Goal: Transaction & Acquisition: Purchase product/service

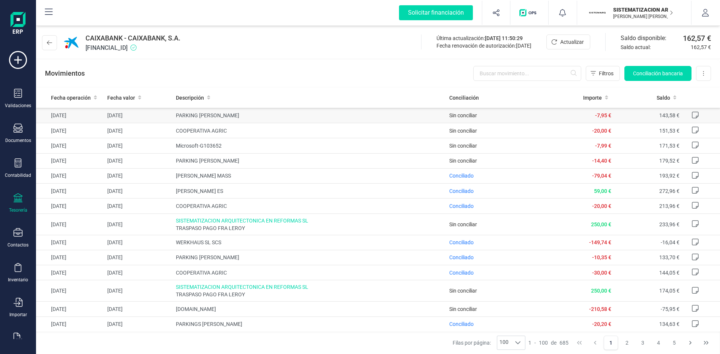
scroll to position [287, 0]
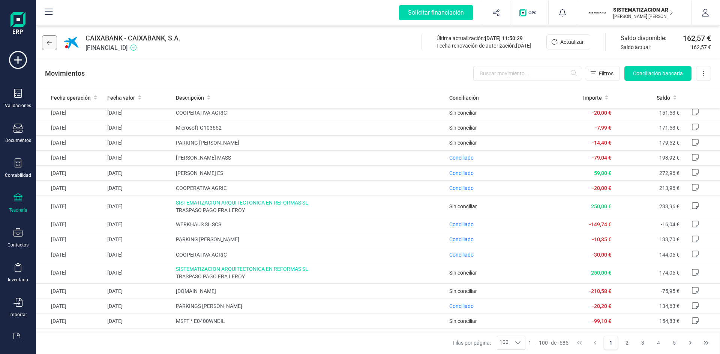
click at [56, 41] on button at bounding box center [49, 42] width 15 height 15
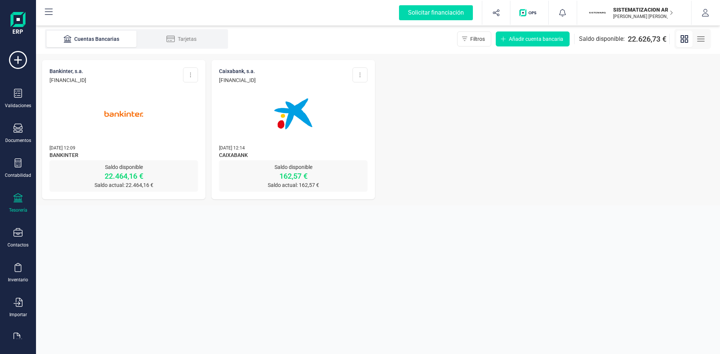
click at [119, 102] on img at bounding box center [123, 113] width 63 height 63
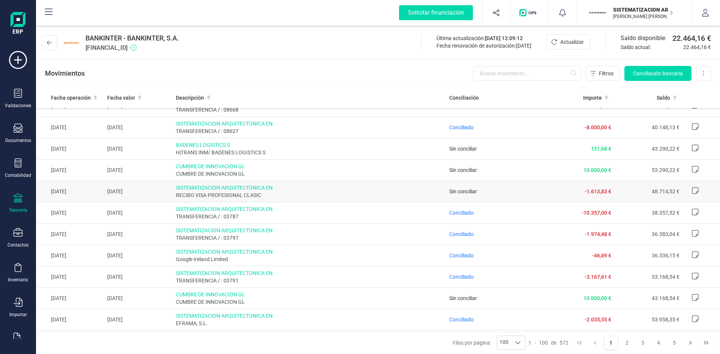
scroll to position [312, 0]
click at [409, 196] on span "RECIBO VISA PROFESIONAL CLASIC" at bounding box center [310, 194] width 268 height 7
click at [389, 193] on span "RECIBO VISA PROFESIONAL CLASIC" at bounding box center [310, 194] width 268 height 7
click at [665, 72] on span "Conciliación bancaria" at bounding box center [658, 73] width 50 height 7
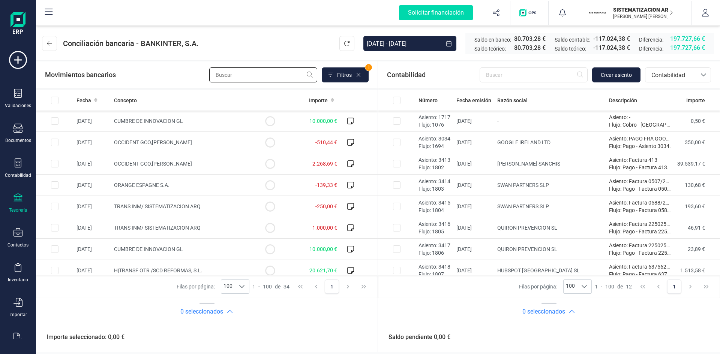
click at [255, 74] on input "text" at bounding box center [263, 74] width 108 height 15
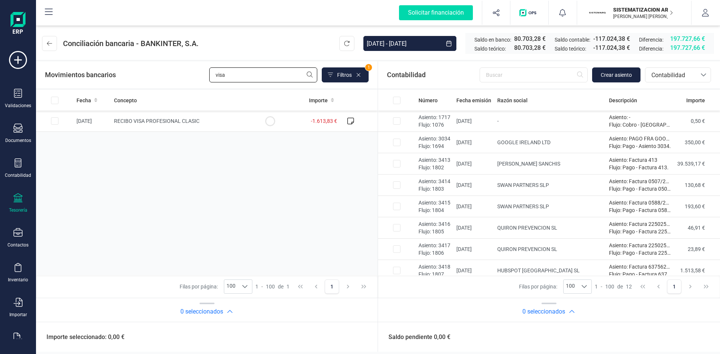
type input "visa"
click at [156, 140] on div "Fecha Concepto Importe [DATE] RECIBO VISA PROFESIONAL CLASIC -1.613,83 €" at bounding box center [206, 183] width 341 height 186
click at [157, 120] on span "RECIBO VISA PROFESIONAL CLASIC" at bounding box center [156, 121] width 85 height 6
checkbox input "true"
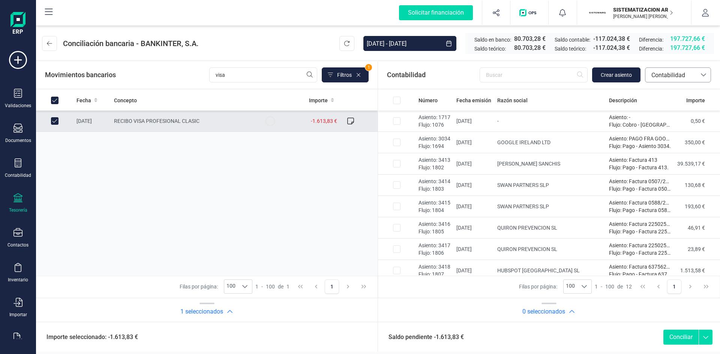
click at [704, 72] on div at bounding box center [703, 75] width 14 height 14
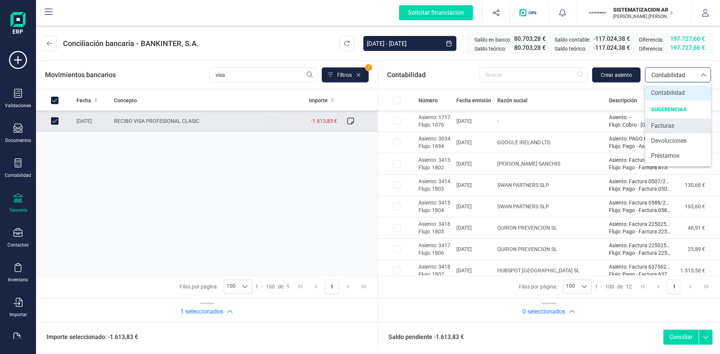
click at [649, 126] on li "Facturas" at bounding box center [678, 125] width 66 height 15
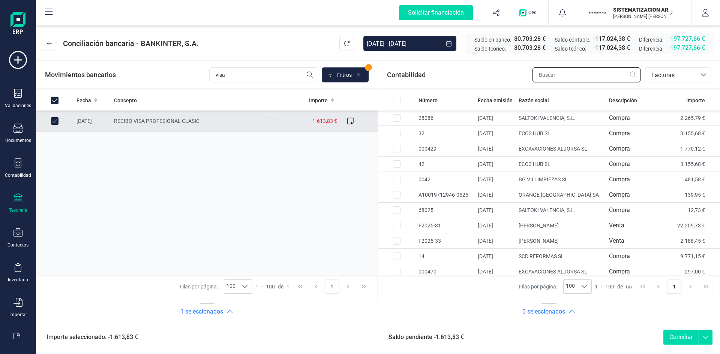
click at [559, 70] on input "text" at bounding box center [586, 74] width 108 height 15
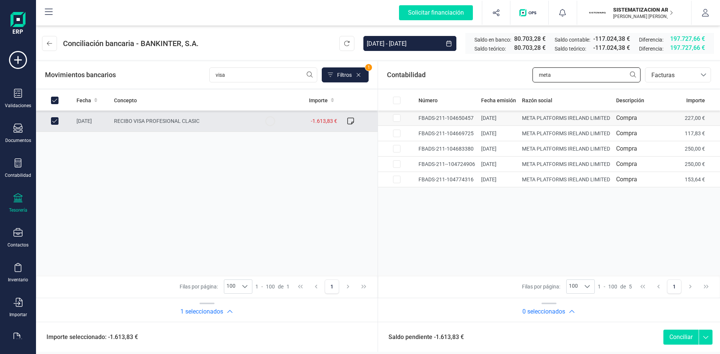
type input "meta"
click at [397, 116] on input "Row Selected 1501aad1-c808-40ec-9fdf-3503940a5d5f" at bounding box center [396, 117] width 7 height 7
checkbox input "true"
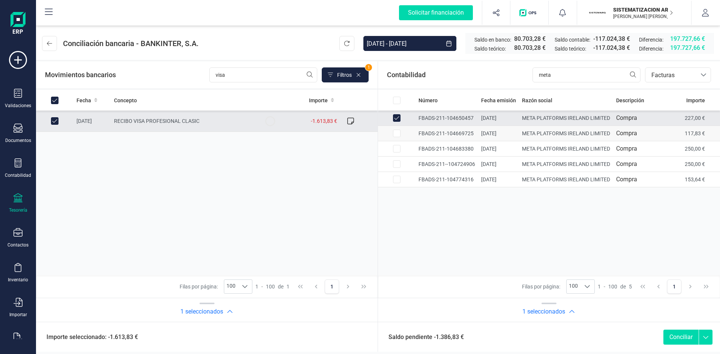
click at [394, 130] on input "Row Selected e0a1aefd-8161-4e22-ac9b-fc23e27c7220" at bounding box center [396, 133] width 7 height 7
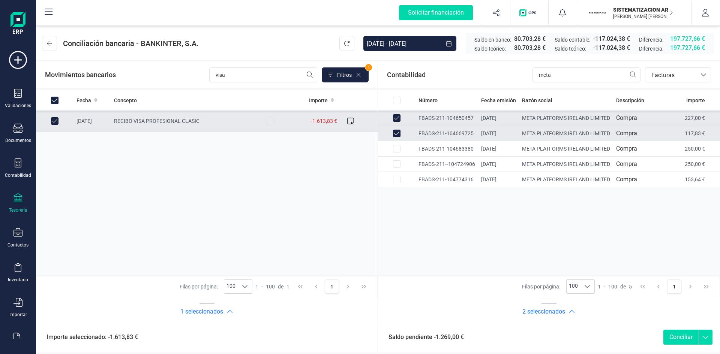
click at [397, 139] on td at bounding box center [396, 133] width 37 height 15
checkbox input "false"
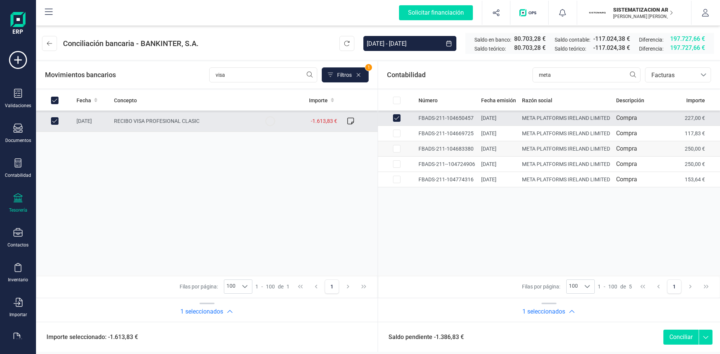
click at [396, 146] on input "Row Selected 6116f817-1bd4-49d6-b3b6-8a128415bfbc" at bounding box center [396, 148] width 7 height 7
checkbox input "true"
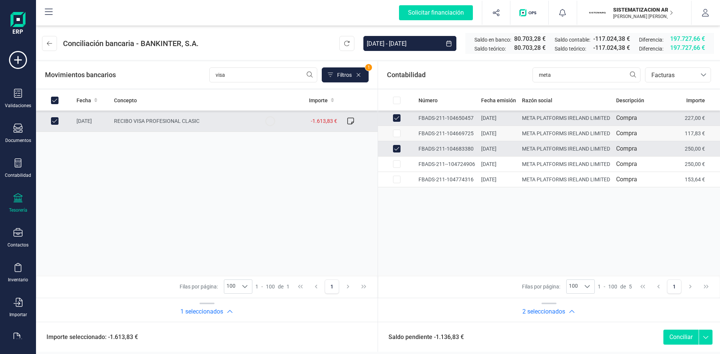
click at [395, 134] on input "Row Selected e0a1aefd-8161-4e22-ac9b-fc23e27c7220" at bounding box center [396, 133] width 7 height 7
checkbox input "true"
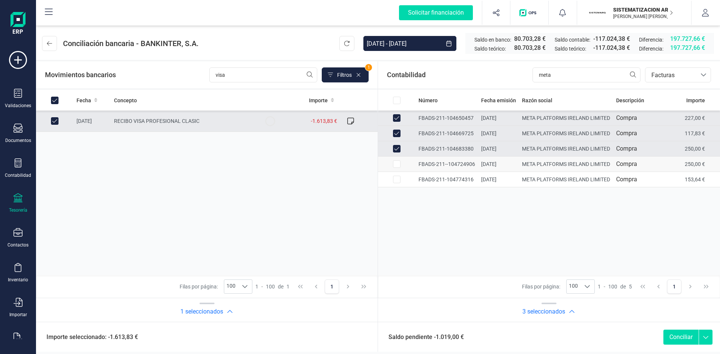
click at [395, 160] on input "Row Selected 32ae7758-4699-4ac5-8b3b-62bd60a7c398" at bounding box center [396, 163] width 7 height 7
checkbox input "true"
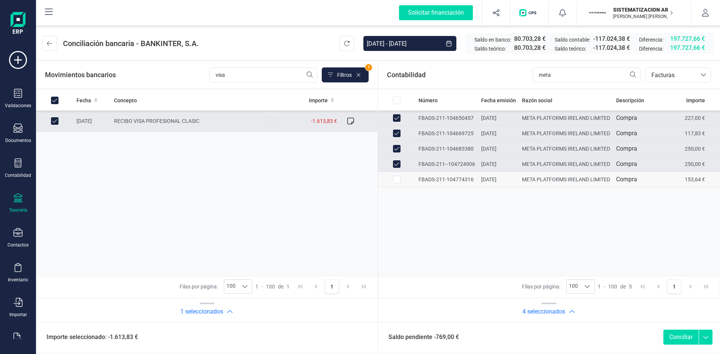
click at [396, 181] on input "Row Selected eed2e274-31eb-4c51-bb80-33f0387a101f" at bounding box center [396, 179] width 7 height 7
checkbox input "true"
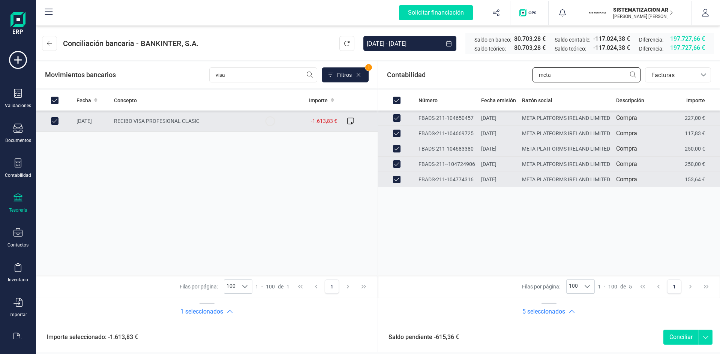
click at [621, 70] on input "meta" at bounding box center [586, 74] width 108 height 15
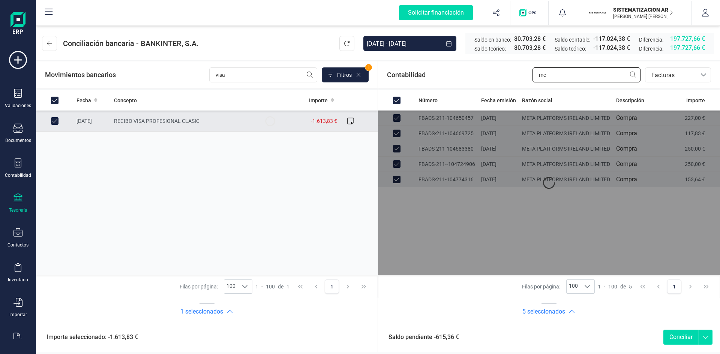
type input "m"
checkbox input "false"
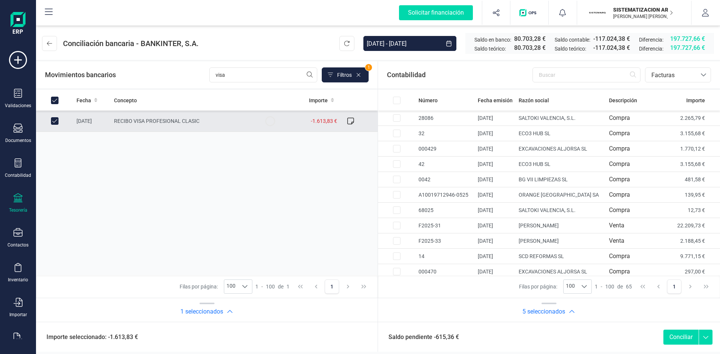
click at [692, 63] on div "Contabilidad bancos.conciliacion.modal.headerInvoce bancos.conciliacion.modal.h…" at bounding box center [549, 74] width 342 height 27
click at [695, 71] on span "Facturas" at bounding box center [670, 75] width 51 height 14
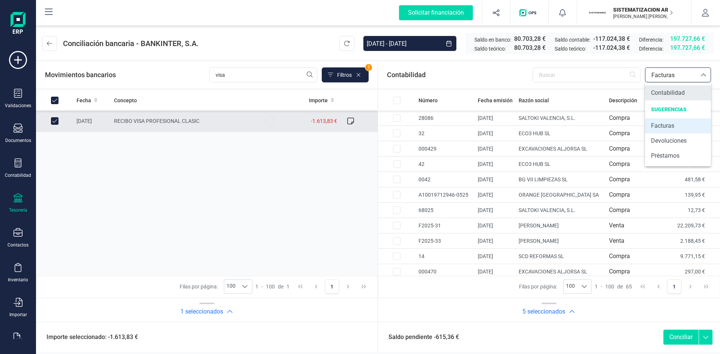
click at [666, 92] on span "Contabilidad" at bounding box center [668, 92] width 34 height 9
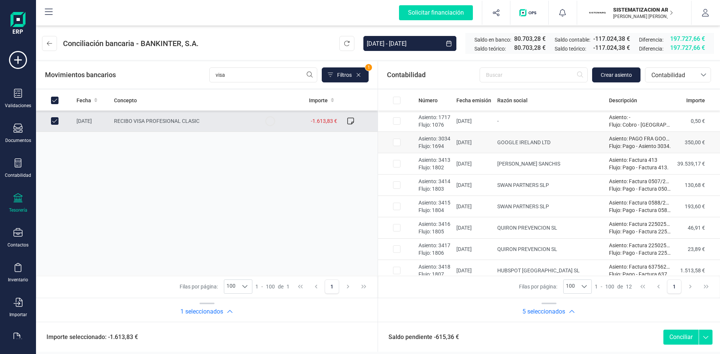
click at [395, 145] on input "Row Selected 10c3cf78-16ca-40bd-9dad-a573e1e7c398" at bounding box center [396, 142] width 7 height 7
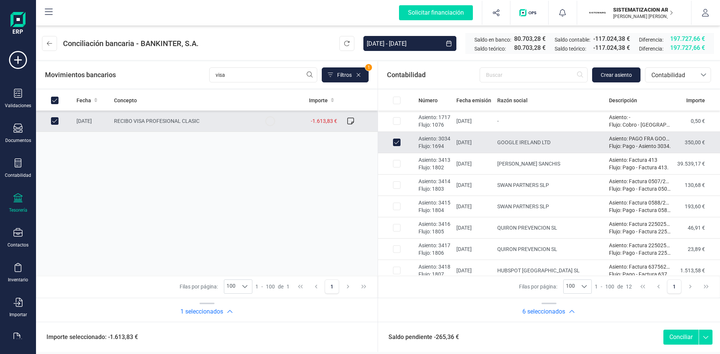
click at [396, 143] on input "Row Unselected 10c3cf78-16ca-40bd-9dad-a573e1e7c398" at bounding box center [396, 142] width 7 height 7
checkbox input "false"
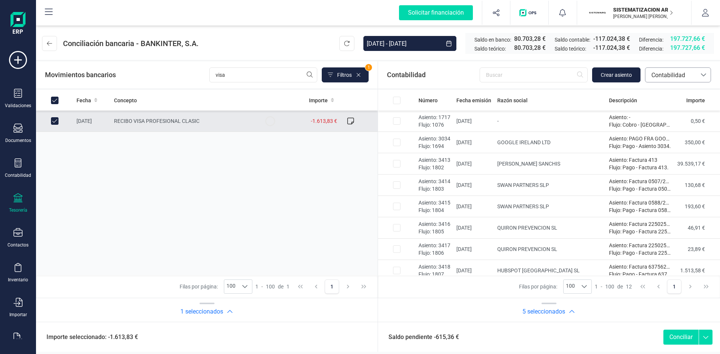
click at [665, 80] on span "Contabilidad" at bounding box center [670, 75] width 51 height 14
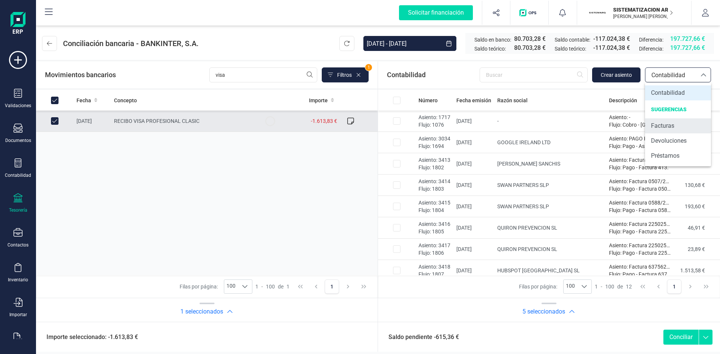
click at [662, 126] on span "Facturas" at bounding box center [662, 125] width 23 height 9
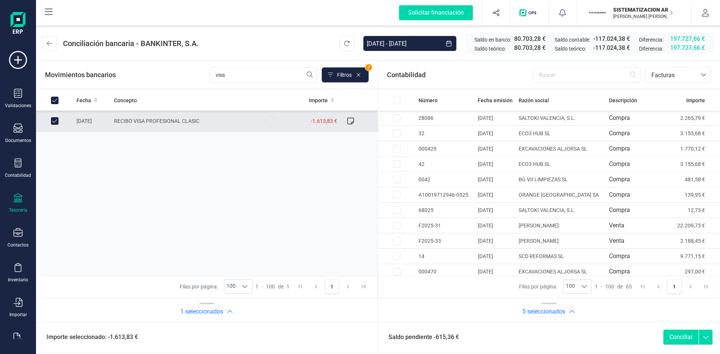
click at [573, 87] on div "Contabilidad bancos.conciliacion.modal.headerInvoce bancos.conciliacion.modal.h…" at bounding box center [549, 74] width 342 height 27
click at [563, 75] on input "text" at bounding box center [586, 74] width 108 height 15
type input "meta"
checkbox input "true"
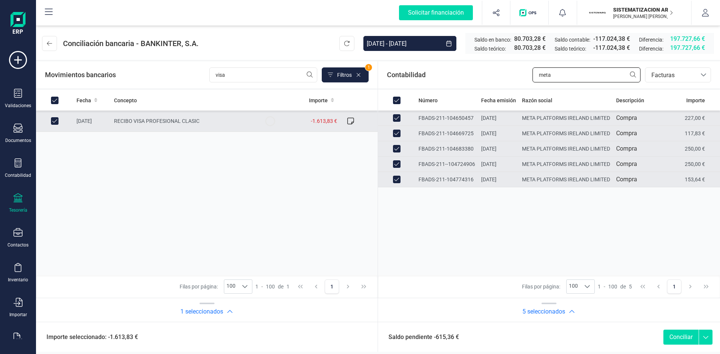
type input "meta"
click at [506, 223] on div "Número Fecha emisión Razón social Descripción Importe FBADS-211-104650457 [DATE…" at bounding box center [549, 183] width 342 height 186
click at [16, 133] on icon at bounding box center [17, 128] width 9 height 9
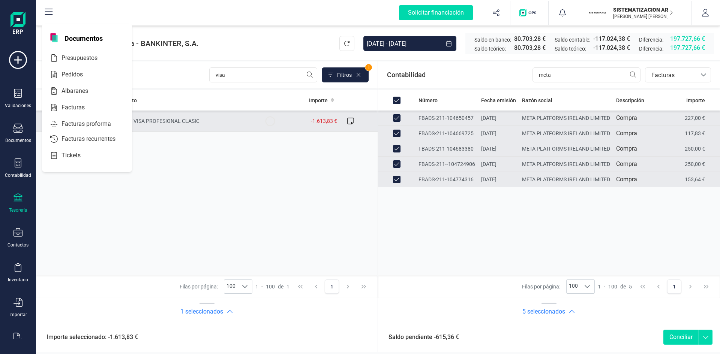
click at [104, 199] on div "Fecha Concepto Importe [DATE] RECIBO VISA PROFESIONAL CLASIC -1.613,83 €" at bounding box center [206, 183] width 341 height 186
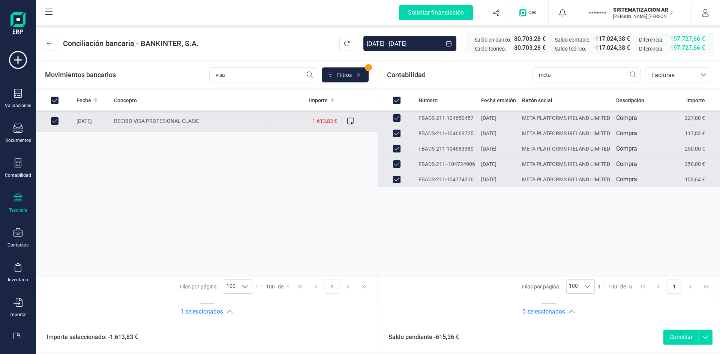
click at [16, 144] on div "Validaciones Documentos Documentos Presupuestos Pedidos Albaranes Facturas Fact…" at bounding box center [18, 205] width 30 height 308
click at [16, 121] on div "Validaciones Documentos Documentos Presupuestos Pedidos Albaranes Facturas Fact…" at bounding box center [18, 205] width 30 height 308
click at [16, 140] on div "Documentos" at bounding box center [18, 141] width 26 height 6
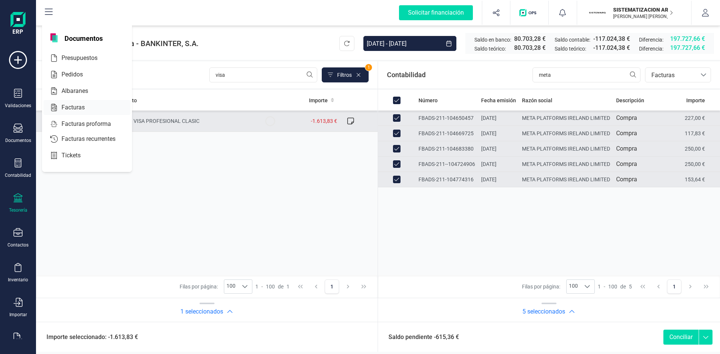
click at [67, 103] on span "Facturas" at bounding box center [78, 107] width 40 height 9
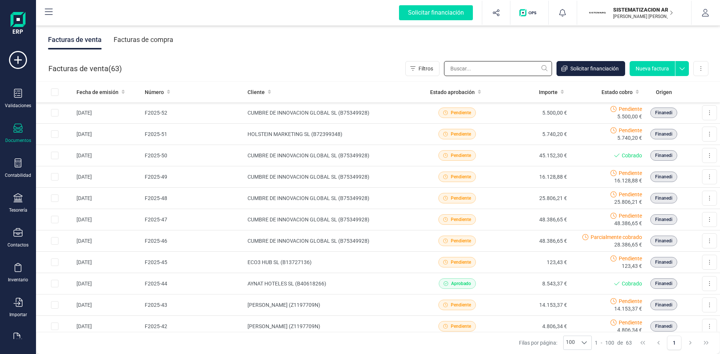
click at [485, 66] on input "text" at bounding box center [498, 68] width 108 height 15
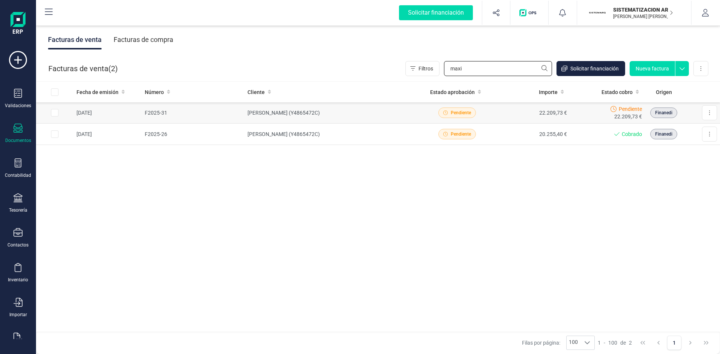
type input "maxi"
click at [515, 111] on td "22.209,73 €" at bounding box center [531, 112] width 75 height 21
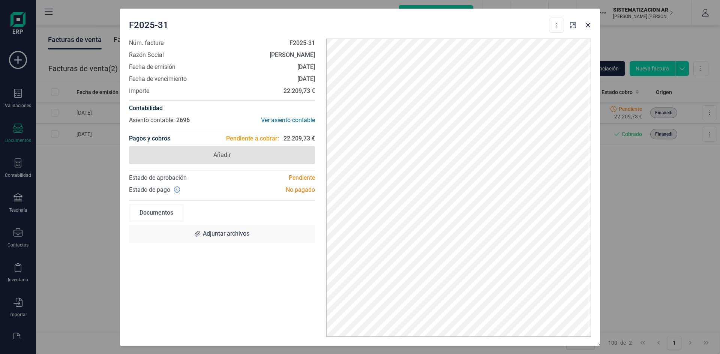
click at [270, 150] on span "Añadir" at bounding box center [222, 155] width 186 height 18
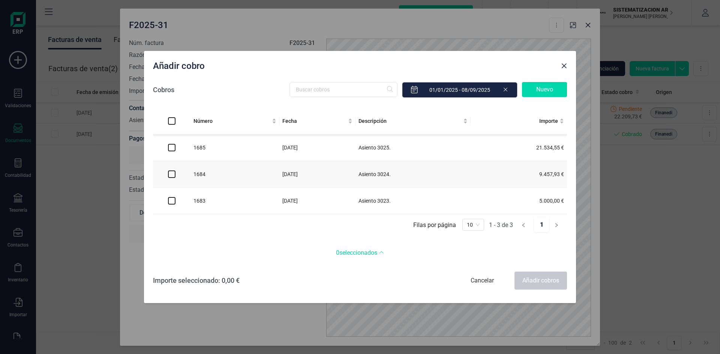
click at [172, 148] on input "checkbox" at bounding box center [171, 147] width 7 height 7
checkbox input "true"
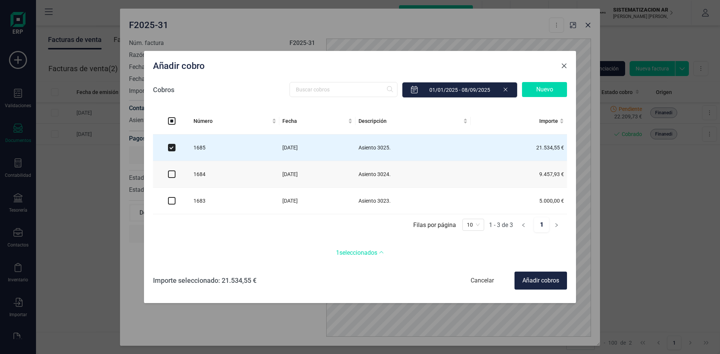
click at [564, 66] on span "Close" at bounding box center [564, 66] width 6 height 6
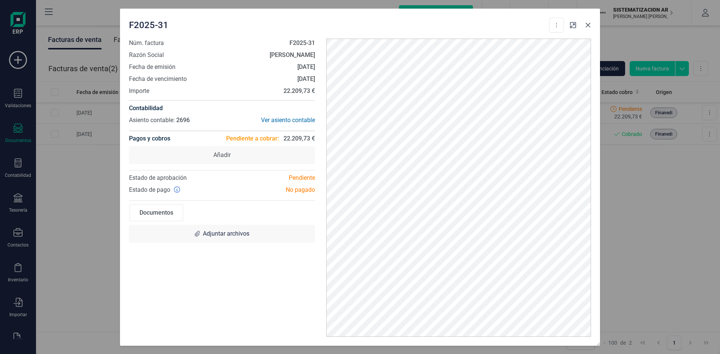
click at [590, 22] on icon "button" at bounding box center [588, 25] width 6 height 6
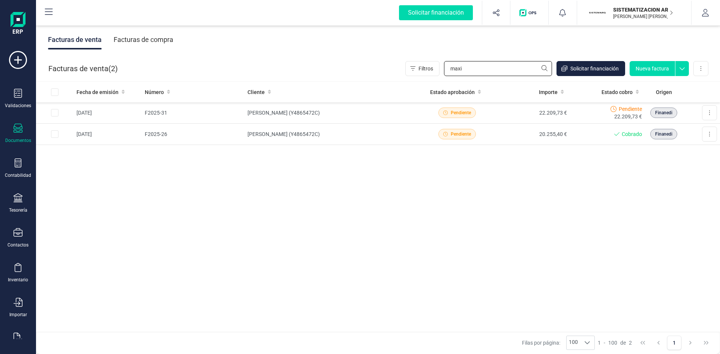
drag, startPoint x: 469, startPoint y: 69, endPoint x: 403, endPoint y: 69, distance: 65.6
click at [403, 69] on div "Facturas de venta ( 2 ) Filtros maxi Solicitar financiación Nueva factura Impor…" at bounding box center [378, 68] width 684 height 25
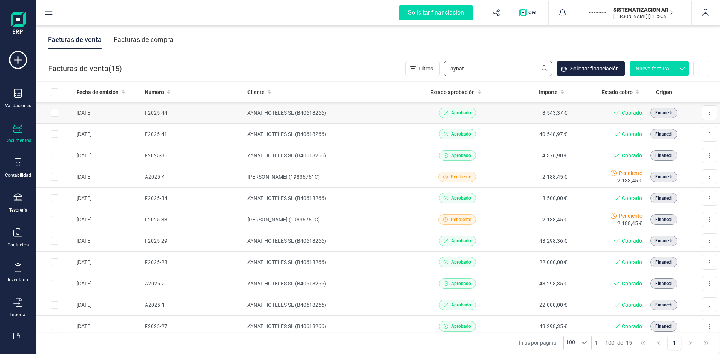
type input "aynat"
click at [338, 113] on td "AYNAT HOTELES SL (B40618266)" at bounding box center [331, 112] width 175 height 21
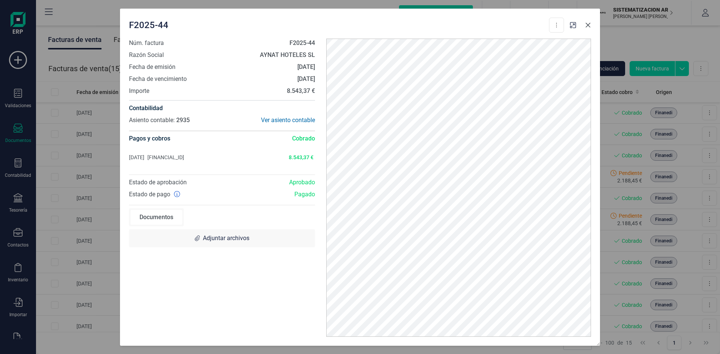
click at [588, 28] on button "button" at bounding box center [588, 25] width 12 height 12
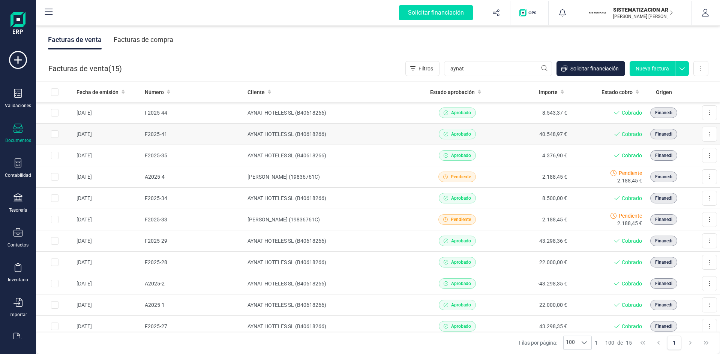
click at [570, 130] on td "Cobrado" at bounding box center [607, 134] width 75 height 21
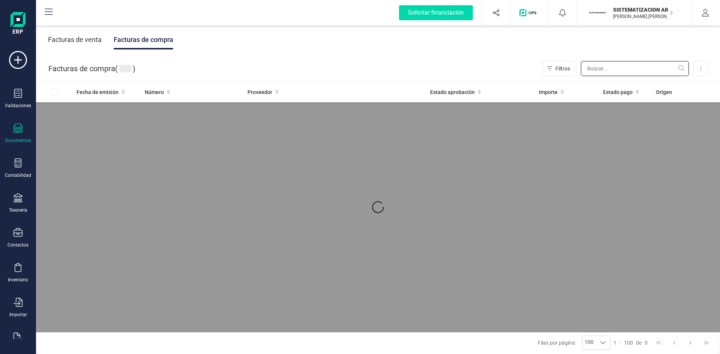
click at [597, 73] on input "text" at bounding box center [635, 68] width 108 height 15
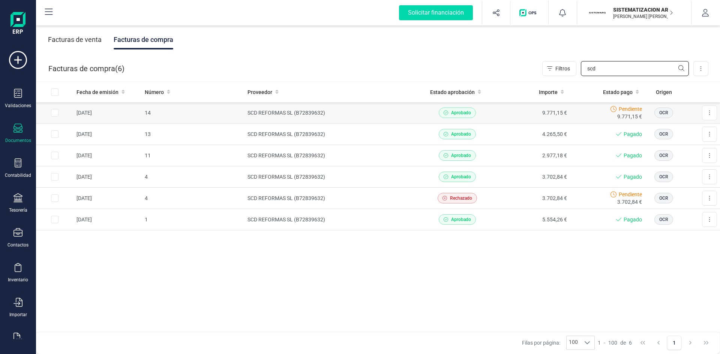
type input "scd"
click at [600, 114] on div "Pendiente 9.771,15 €" at bounding box center [607, 112] width 69 height 15
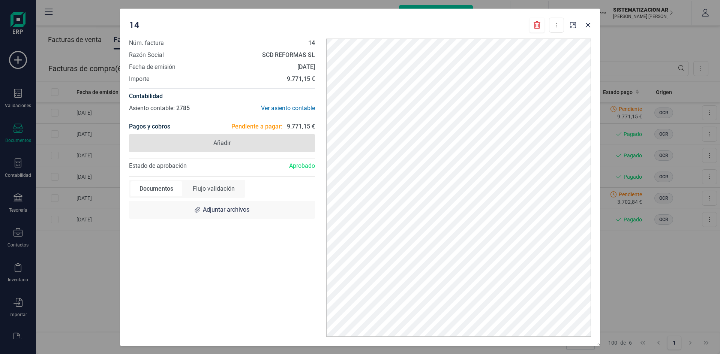
click at [210, 145] on span "Añadir" at bounding box center [222, 143] width 186 height 18
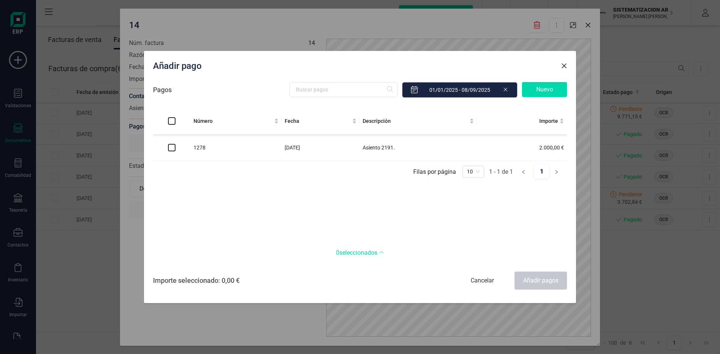
click at [224, 180] on ul "[PERSON_NAME] por página 1 - 1 de 1 1 10" at bounding box center [360, 171] width 414 height 21
click at [560, 68] on button "Close" at bounding box center [564, 66] width 12 height 12
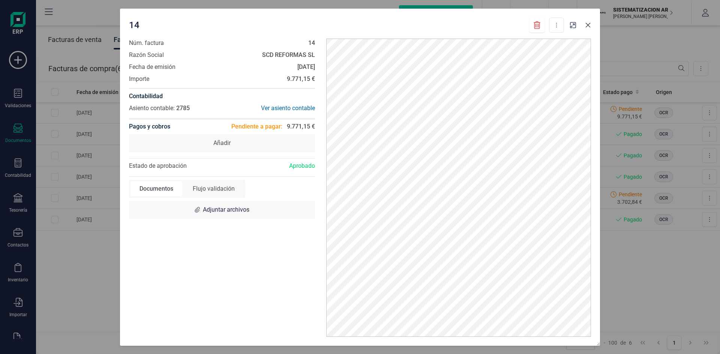
click at [583, 28] on button "button" at bounding box center [588, 25] width 12 height 12
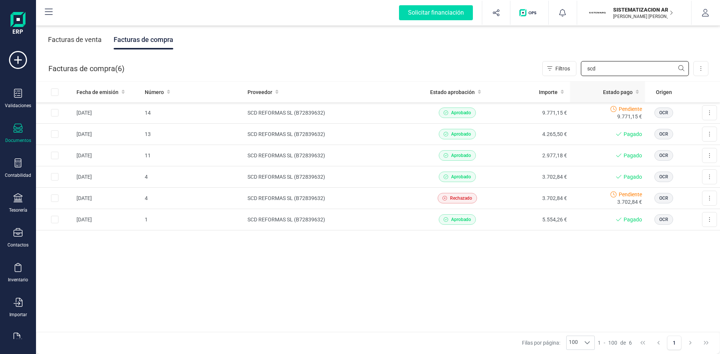
drag, startPoint x: 601, startPoint y: 67, endPoint x: 607, endPoint y: 83, distance: 16.5
click at [607, 83] on div "Facturas de venta Facturas de compra Facturas de compra ( 6 ) Filtros scd Impor…" at bounding box center [378, 189] width 684 height 330
click at [18, 201] on icon at bounding box center [17, 197] width 9 height 9
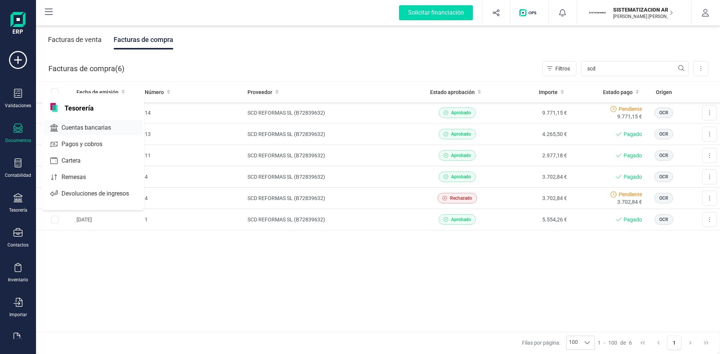
click at [88, 126] on span "Cuentas bancarias" at bounding box center [91, 127] width 66 height 9
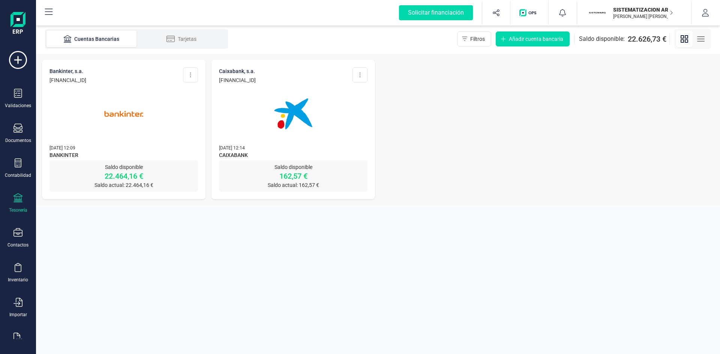
click at [165, 125] on div at bounding box center [123, 109] width 148 height 51
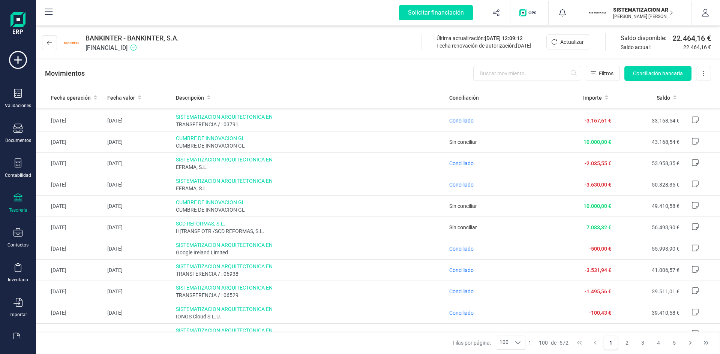
scroll to position [478, 0]
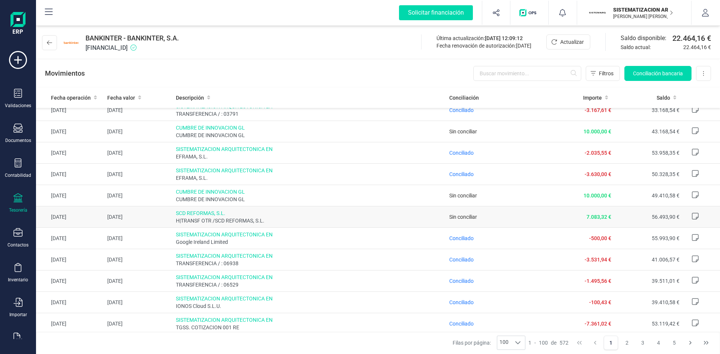
click at [481, 223] on td "Sin conciliar" at bounding box center [495, 217] width 99 height 21
click at [473, 211] on td "Sin conciliar" at bounding box center [495, 217] width 99 height 21
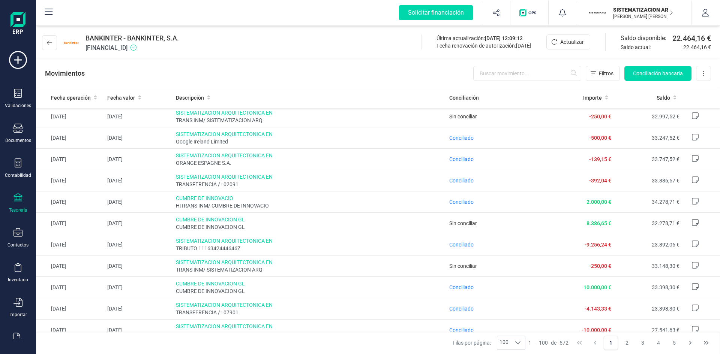
scroll to position [857, 0]
click at [515, 72] on input "text" at bounding box center [527, 73] width 108 height 15
click at [515, 72] on input "scd" at bounding box center [527, 73] width 108 height 15
click at [516, 79] on input "scd" at bounding box center [527, 73] width 108 height 15
click at [516, 76] on input "scd" at bounding box center [527, 73] width 108 height 15
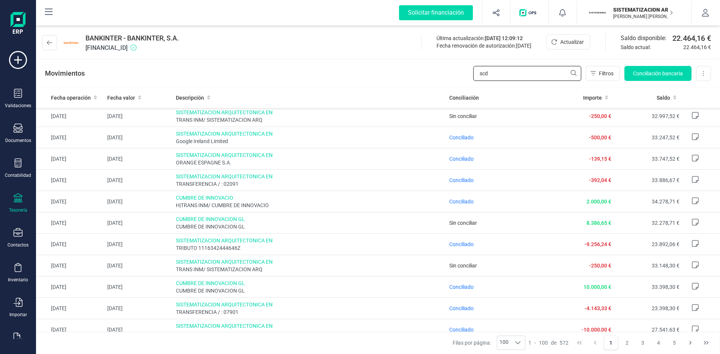
click at [504, 70] on input "scd" at bounding box center [527, 73] width 108 height 15
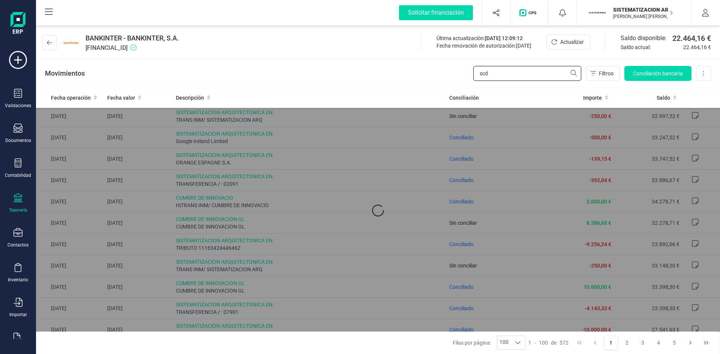
click at [500, 73] on input "scd" at bounding box center [527, 73] width 108 height 15
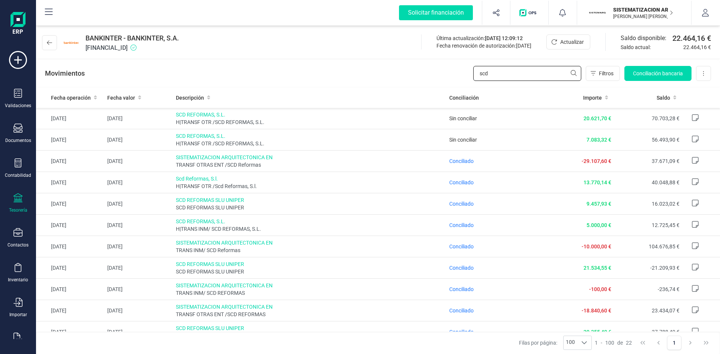
type input "scd"
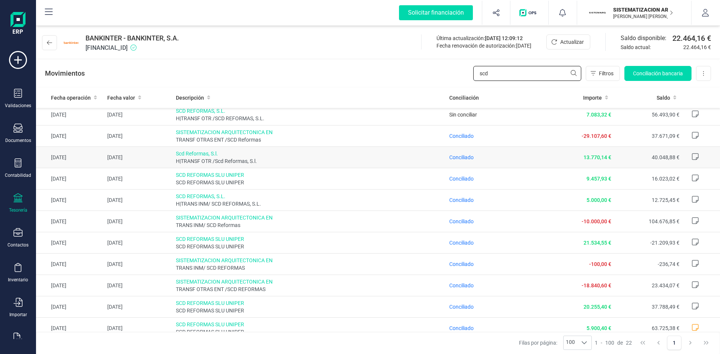
scroll to position [25, 0]
click at [464, 158] on span "Conciliado" at bounding box center [461, 157] width 24 height 6
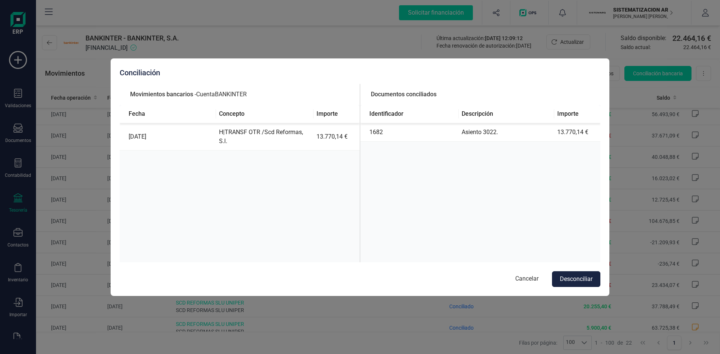
click at [503, 55] on div "Conciliación Movimientos bancarios - Cuenta BANKINTER Fecha Concepto Importe 20…" at bounding box center [360, 177] width 720 height 354
click at [532, 283] on button "Cancelar" at bounding box center [527, 279] width 38 height 16
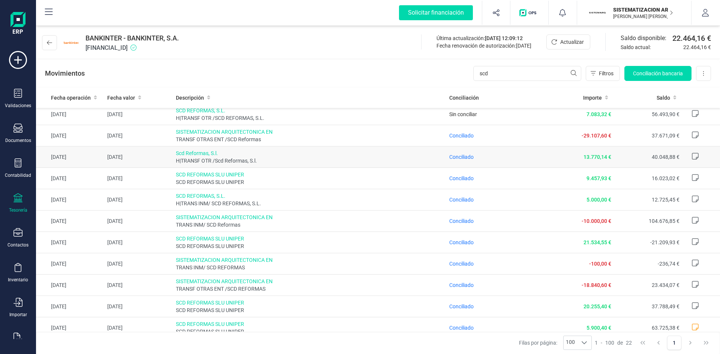
click at [693, 157] on icon at bounding box center [694, 156] width 7 height 7
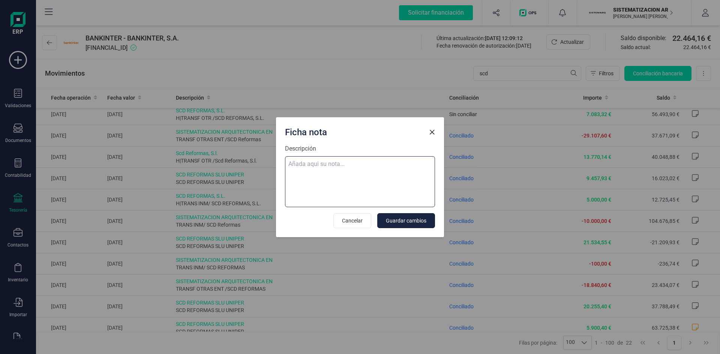
click at [340, 165] on textarea "Descripción" at bounding box center [360, 181] width 150 height 51
type textarea "Botanic"
click at [403, 222] on span "Guardar cambios" at bounding box center [406, 220] width 40 height 7
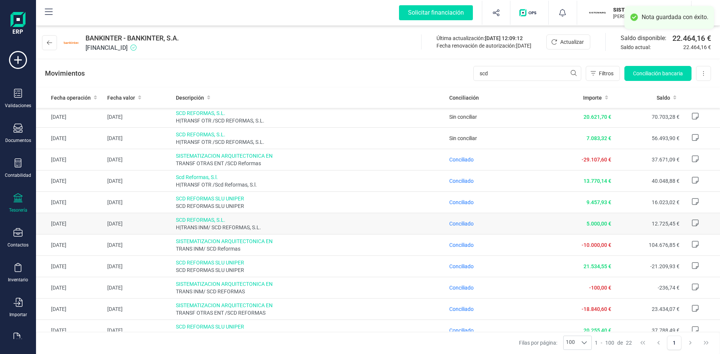
scroll to position [0, 0]
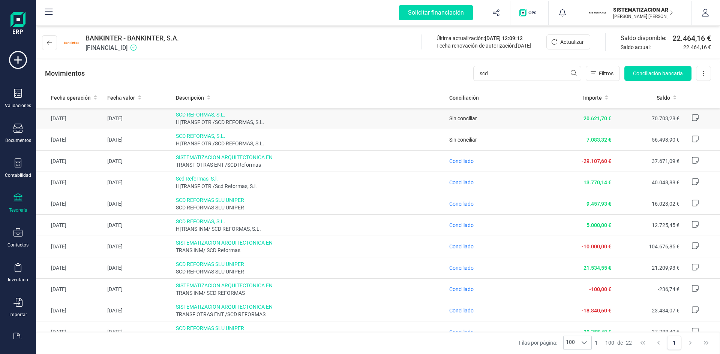
click at [692, 119] on icon at bounding box center [695, 118] width 7 height 7
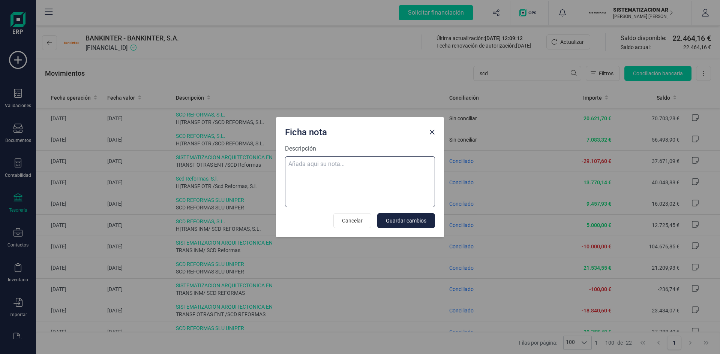
click at [316, 173] on textarea "Descripción" at bounding box center [360, 181] width 150 height 51
type textarea "Puri"
click at [404, 223] on span "Guardar cambios" at bounding box center [406, 220] width 40 height 7
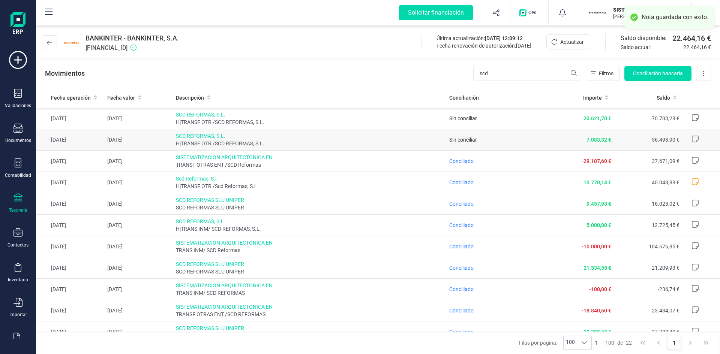
click at [691, 135] on icon at bounding box center [694, 138] width 7 height 7
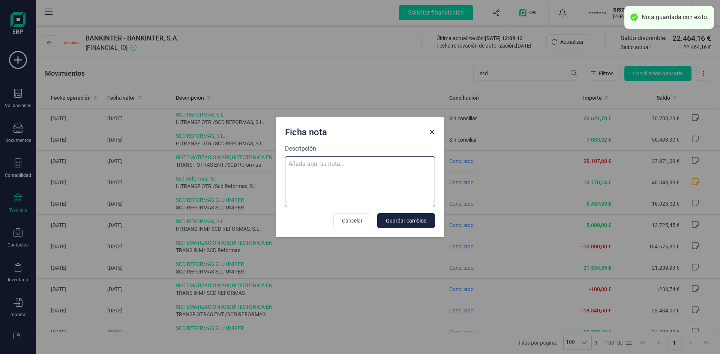
click at [360, 168] on textarea "Descripción" at bounding box center [360, 181] width 150 height 51
type textarea "Maxime"
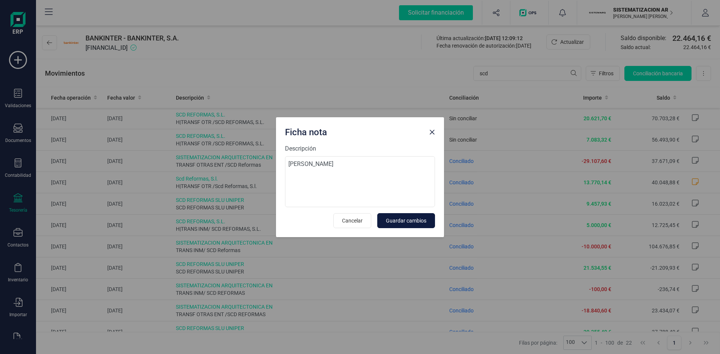
click at [409, 216] on button "Guardar cambios" at bounding box center [406, 220] width 58 height 15
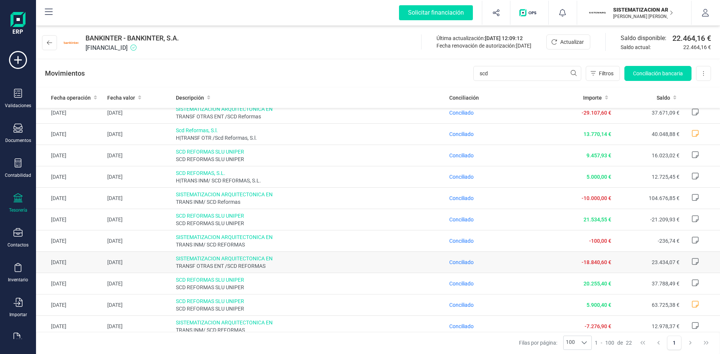
scroll to position [49, 0]
click at [451, 156] on span "Conciliado" at bounding box center [461, 155] width 24 height 6
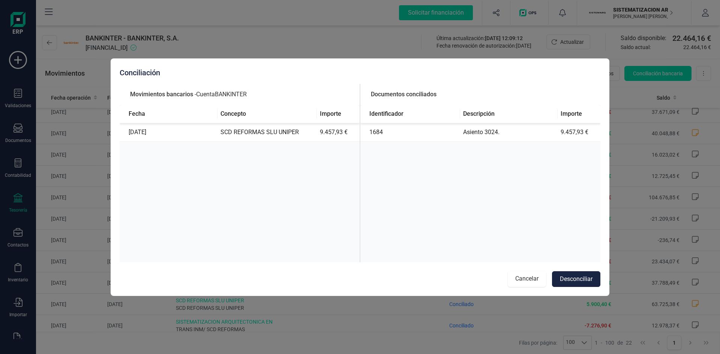
click at [521, 273] on button "Cancelar" at bounding box center [527, 279] width 38 height 16
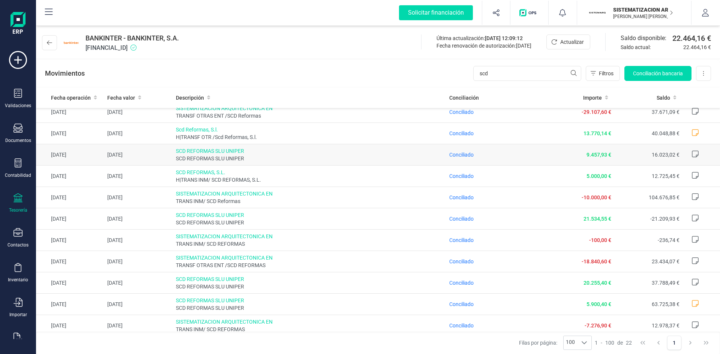
click at [691, 156] on icon at bounding box center [694, 153] width 7 height 7
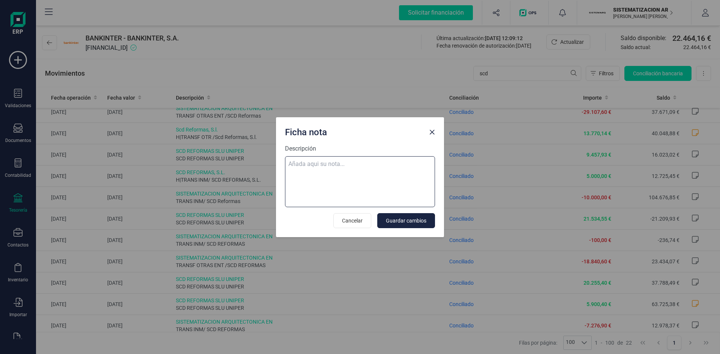
click at [379, 157] on textarea "Descripción" at bounding box center [360, 181] width 150 height 51
type textarea "Maxime"
click at [406, 220] on span "Guardar cambios" at bounding box center [406, 220] width 40 height 7
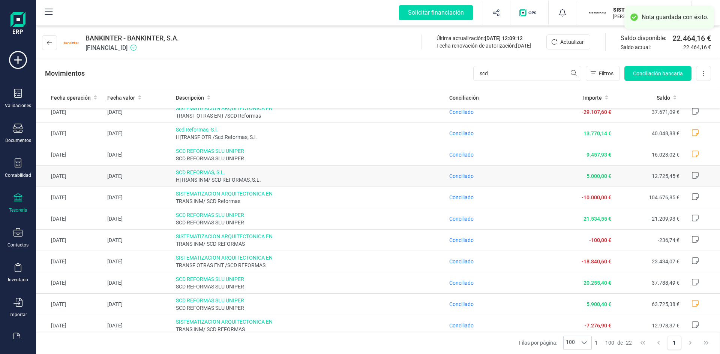
click at [691, 174] on icon at bounding box center [694, 175] width 7 height 7
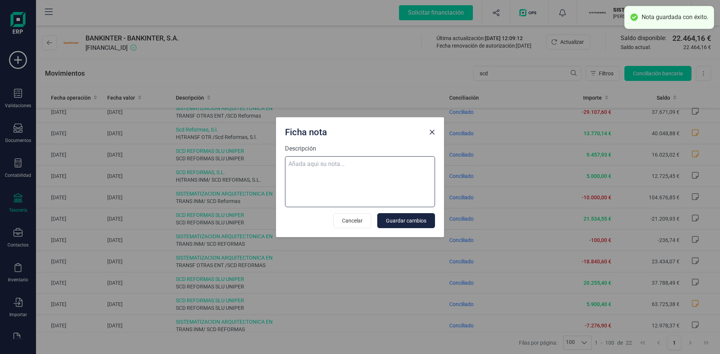
click at [358, 160] on textarea "Descripción" at bounding box center [360, 181] width 150 height 51
type textarea "Maxime"
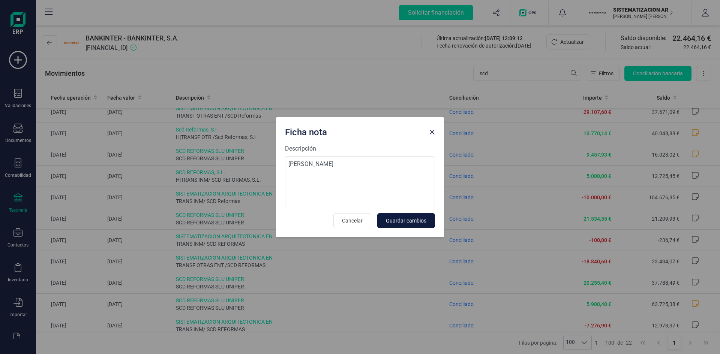
click at [400, 222] on span "Guardar cambios" at bounding box center [406, 220] width 40 height 7
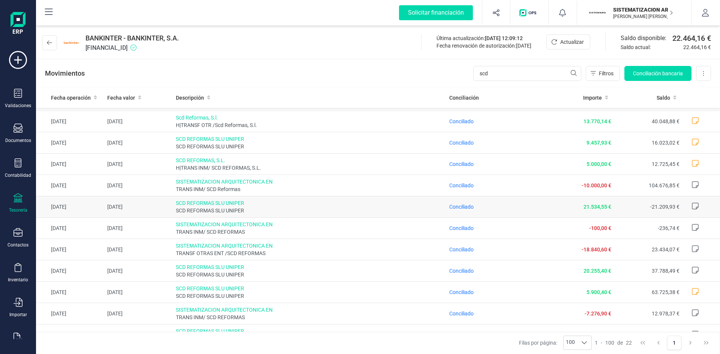
scroll to position [61, 0]
click at [691, 271] on icon at bounding box center [694, 269] width 7 height 7
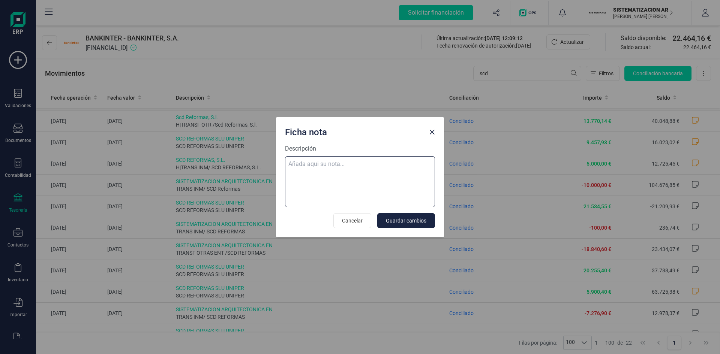
click at [358, 168] on textarea "Descripción" at bounding box center [360, 181] width 150 height 51
type textarea "Maxime"
click at [399, 223] on span "Guardar cambios" at bounding box center [406, 220] width 40 height 7
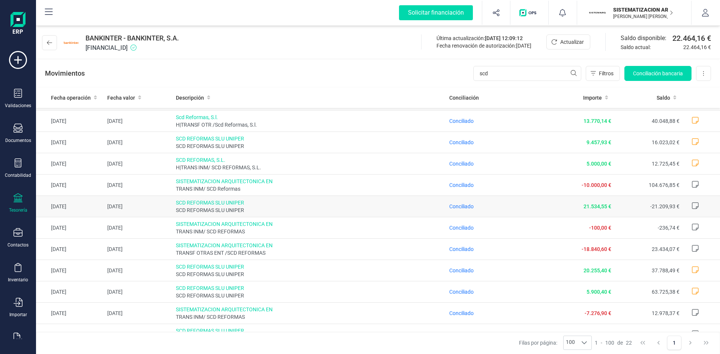
click at [691, 204] on icon at bounding box center [694, 205] width 7 height 7
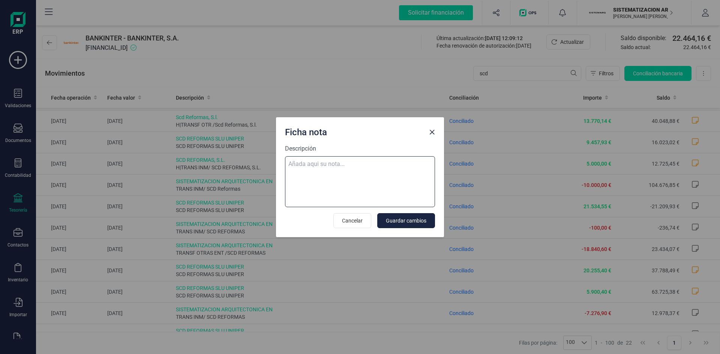
click at [325, 166] on textarea "Descripción" at bounding box center [360, 181] width 150 height 51
type textarea "Maxime"
click at [398, 226] on button "Guardar cambios" at bounding box center [406, 220] width 58 height 15
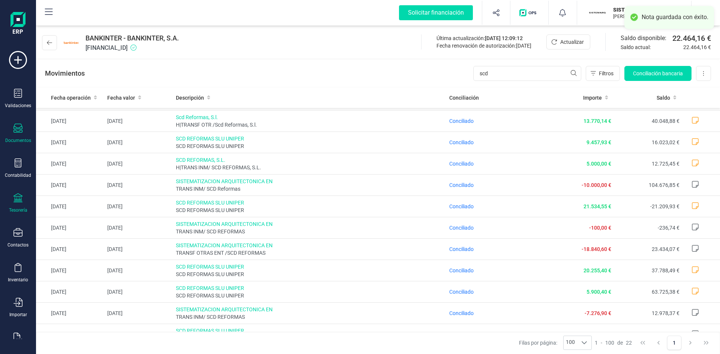
click at [15, 131] on icon at bounding box center [17, 128] width 9 height 9
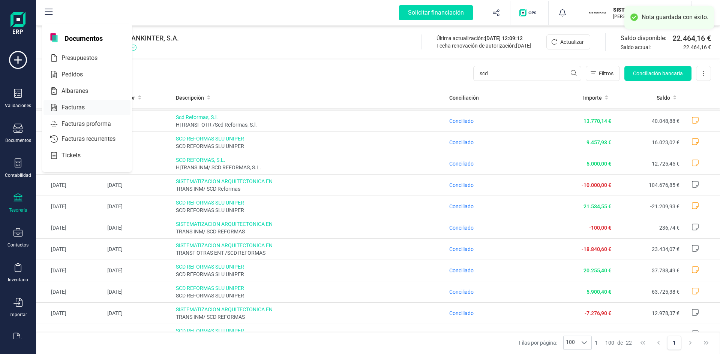
click at [80, 104] on span "Facturas" at bounding box center [78, 107] width 40 height 9
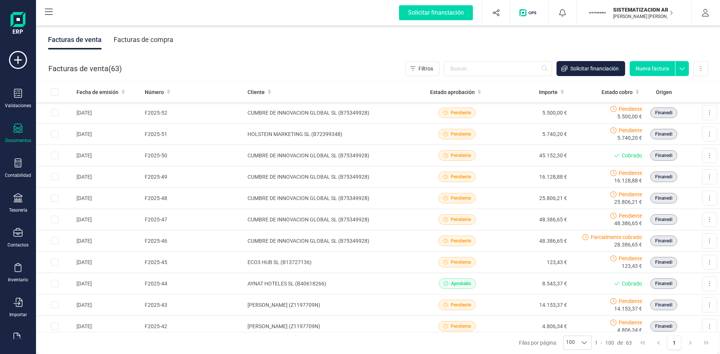
click at [149, 39] on div "Facturas de compra" at bounding box center [144, 39] width 60 height 19
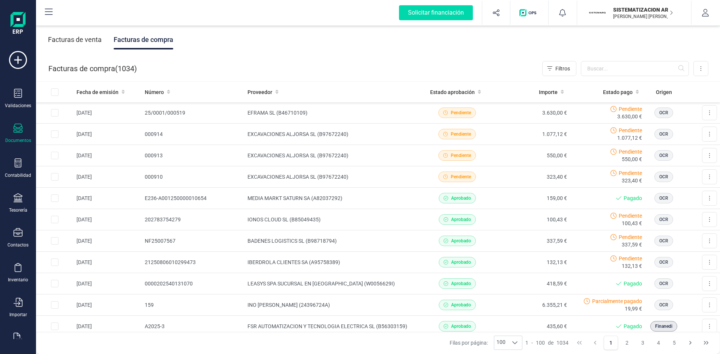
click at [80, 40] on div "Facturas de venta" at bounding box center [75, 39] width 54 height 19
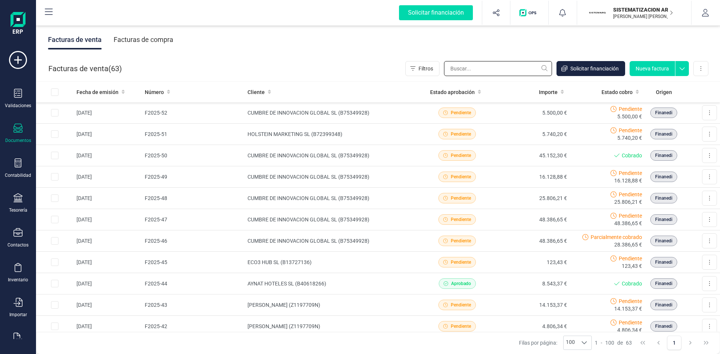
click at [477, 65] on input "text" at bounding box center [498, 68] width 108 height 15
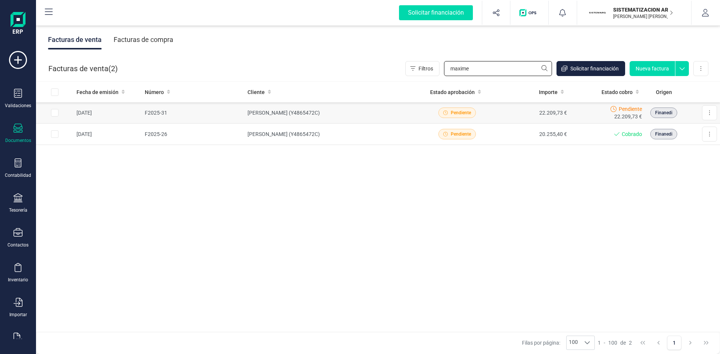
type input "maxime"
click at [58, 114] on td at bounding box center [54, 112] width 37 height 21
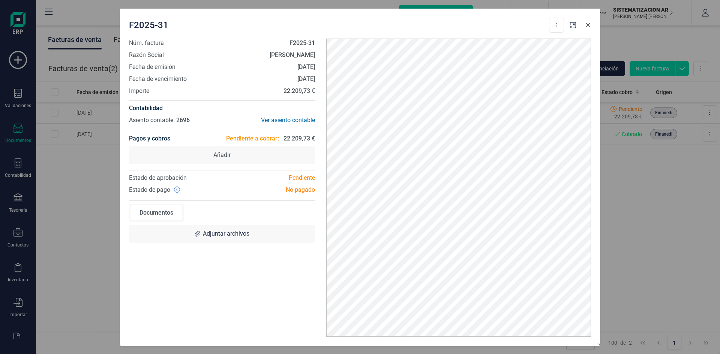
click at [588, 25] on icon "button" at bounding box center [588, 24] width 5 height 5
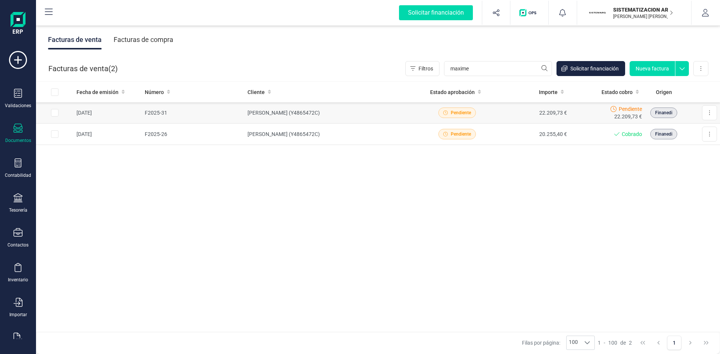
click at [82, 112] on td "[DATE]" at bounding box center [107, 112] width 68 height 21
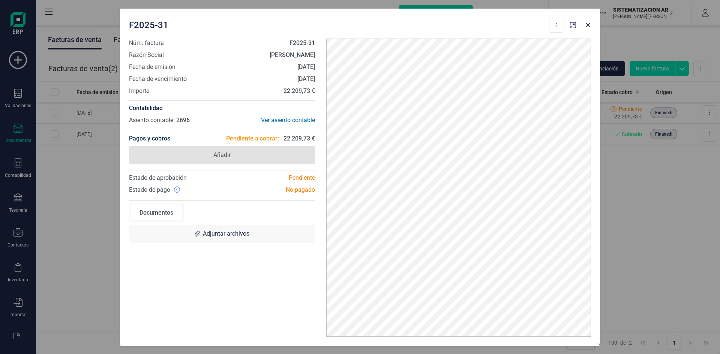
click at [230, 156] on span "Añadir" at bounding box center [221, 155] width 17 height 9
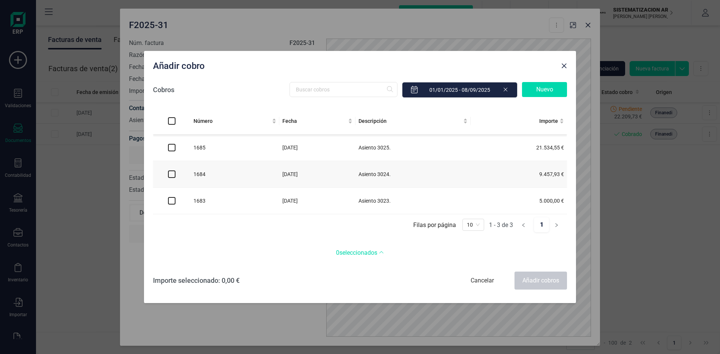
click at [169, 145] on input "checkbox" at bounding box center [171, 147] width 7 height 7
checkbox input "true"
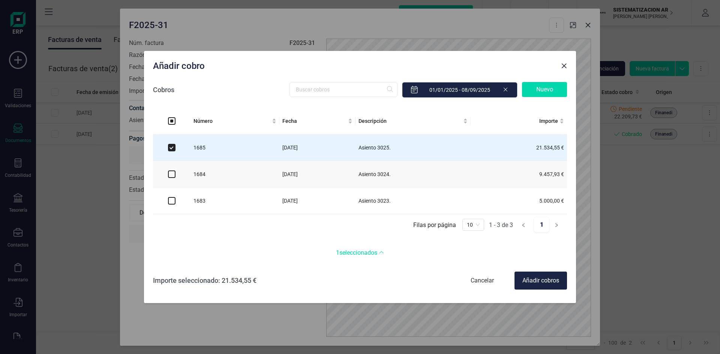
click at [546, 281] on div "Añadir cobros" at bounding box center [540, 281] width 52 height 18
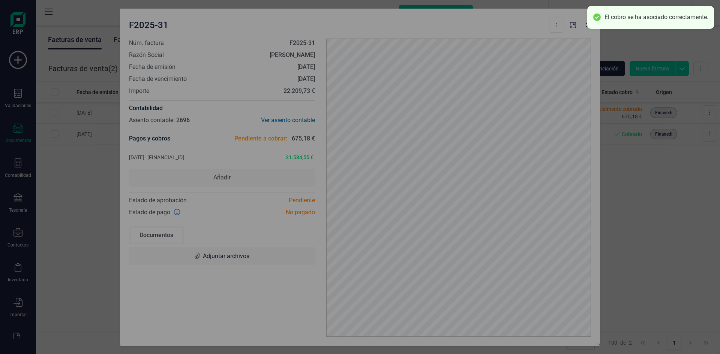
checkbox input "false"
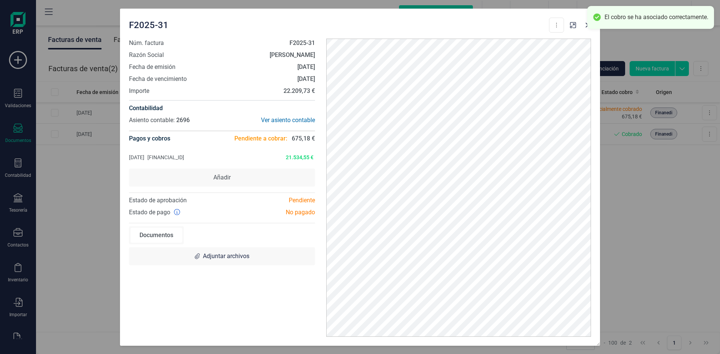
click at [675, 178] on div "F2025-31 Descargar documento Crear factura rectificativa Marcar como cobrada Nú…" at bounding box center [360, 177] width 720 height 354
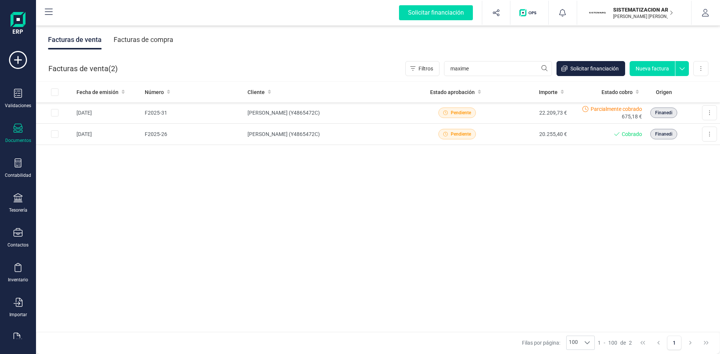
click at [651, 72] on button "Nueva factura" at bounding box center [651, 68] width 45 height 15
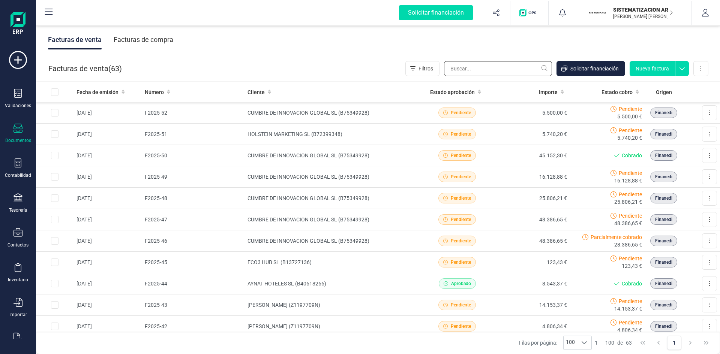
click at [468, 70] on input "text" at bounding box center [498, 68] width 108 height 15
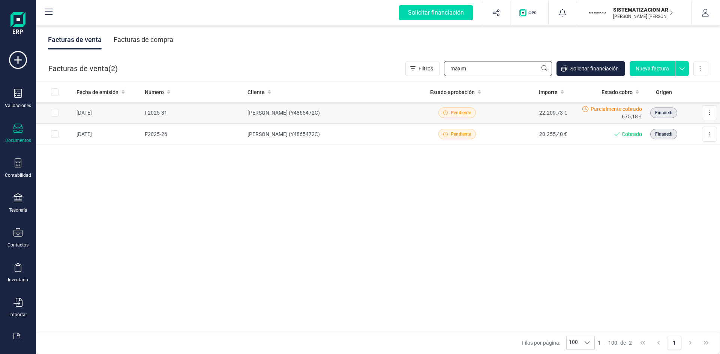
type input "maxim"
click at [337, 112] on td "[PERSON_NAME] (Y4865472C)" at bounding box center [331, 112] width 175 height 21
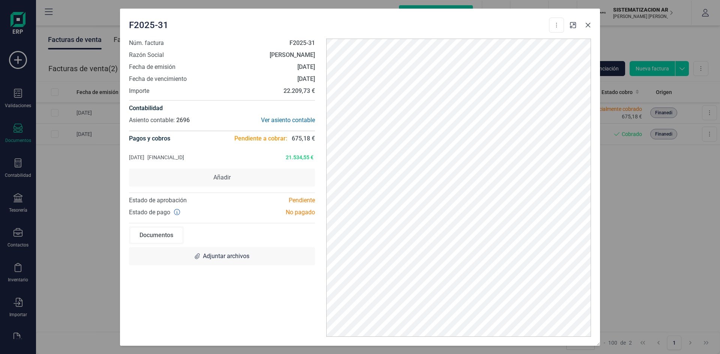
click at [592, 24] on button "button" at bounding box center [588, 25] width 12 height 12
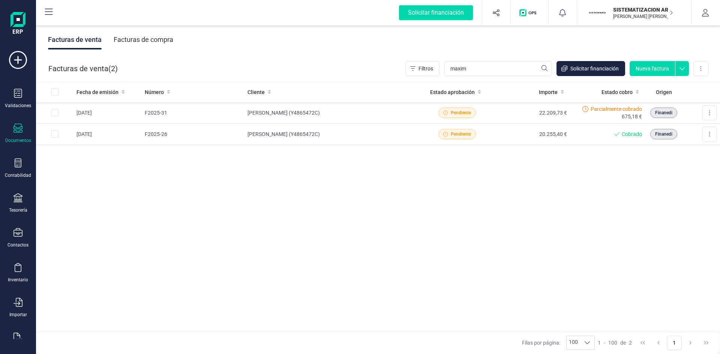
click at [648, 67] on button "Nueva factura" at bounding box center [651, 68] width 45 height 15
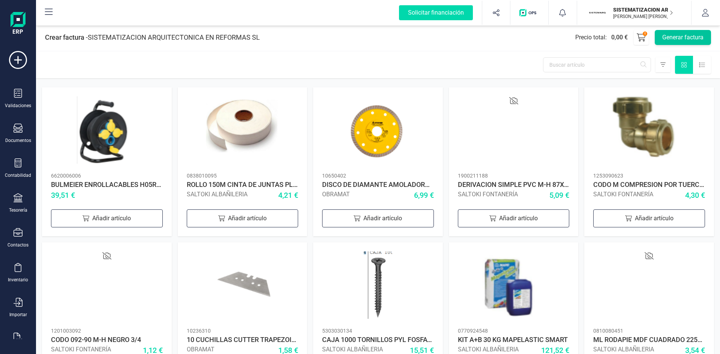
click at [680, 31] on button "Generar factura" at bounding box center [682, 37] width 56 height 15
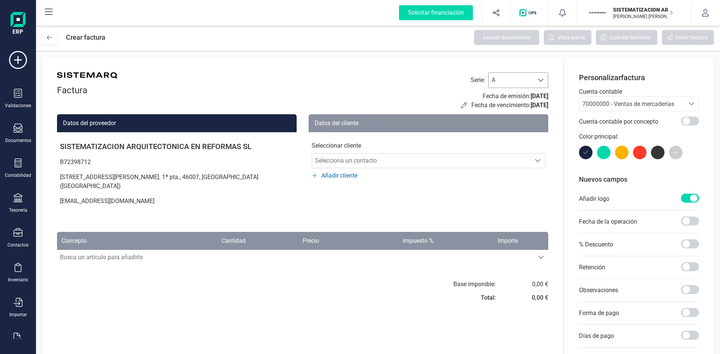
click at [514, 80] on span "A" at bounding box center [510, 80] width 45 height 15
click at [506, 120] on li "F" at bounding box center [518, 119] width 60 height 15
click at [461, 102] on icon at bounding box center [464, 105] width 6 height 6
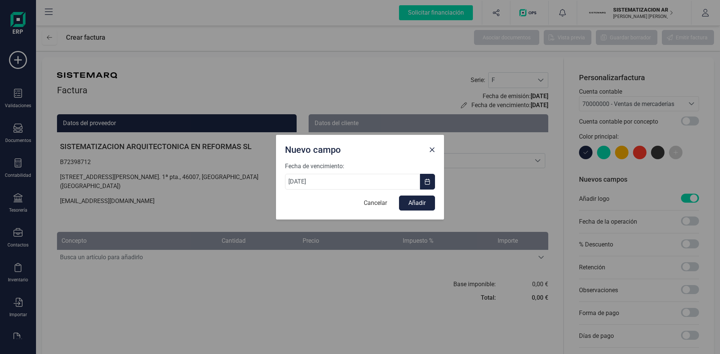
click at [523, 204] on div "Nuevo campo Fecha de vencimiento: 08/09/2025 Cancelar Añadir" at bounding box center [360, 177] width 720 height 354
click at [433, 150] on span "Close" at bounding box center [432, 150] width 6 height 6
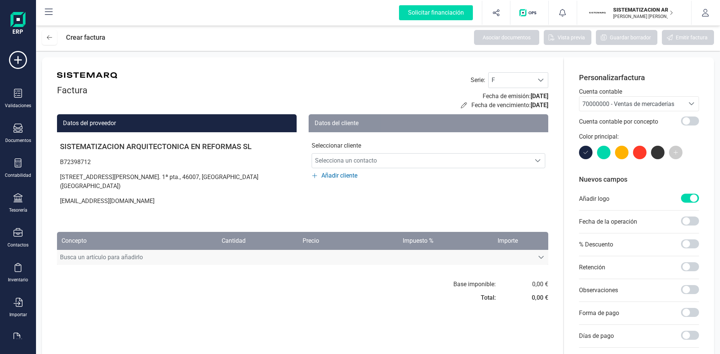
click at [534, 255] on div "Busca un artículo para añadirlo" at bounding box center [541, 258] width 14 height 6
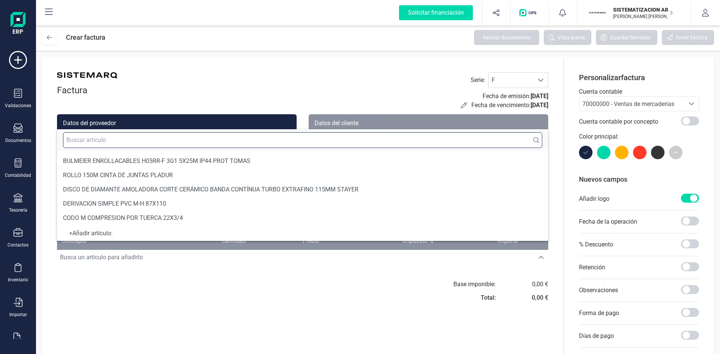
click at [114, 138] on input "text" at bounding box center [302, 140] width 479 height 16
click at [196, 137] on input "text" at bounding box center [302, 140] width 479 height 16
paste input "2ºPago­ Proyecto ID 84367533293"
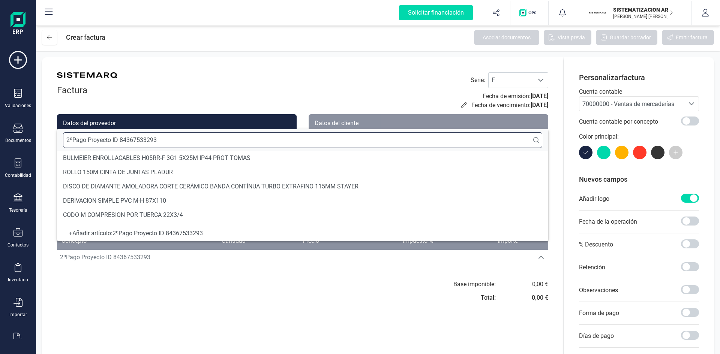
click at [70, 139] on input "2ºPago­ Proyecto ID 84367533293" at bounding box center [302, 140] width 479 height 16
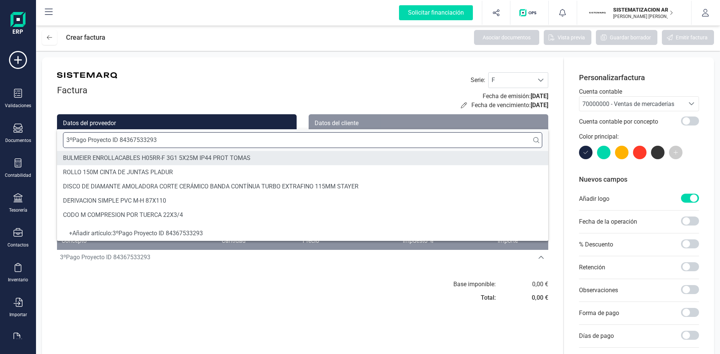
type input "3ºPago­ Proyecto ID 84367533293"
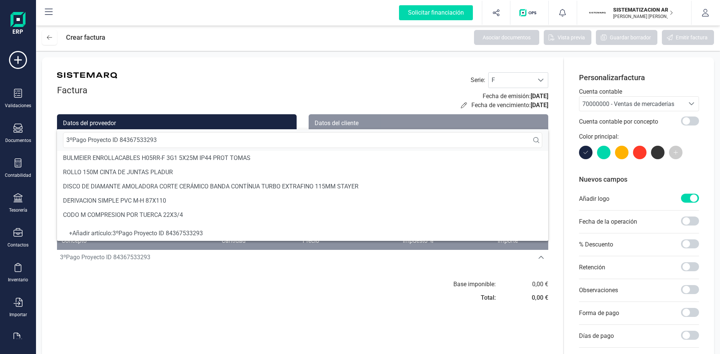
click at [169, 233] on div "+ Añadir artículo : 3ºPago­ Proyecto ID 84367533293" at bounding box center [302, 233] width 479 height 3
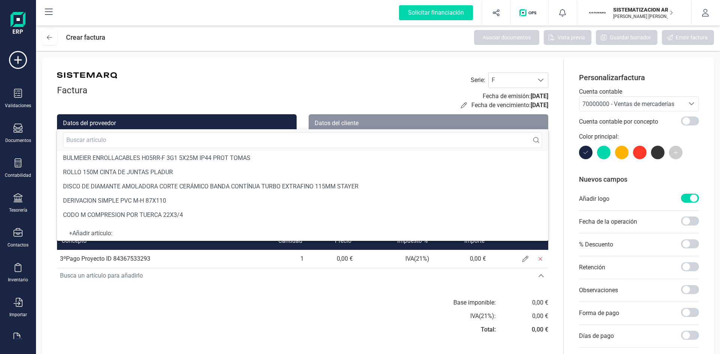
click at [198, 284] on div "Factura Serie : F F Fecha de emisión: 08/09/2025 Fecha de vencimiento: 08/09/20…" at bounding box center [302, 236] width 521 height 358
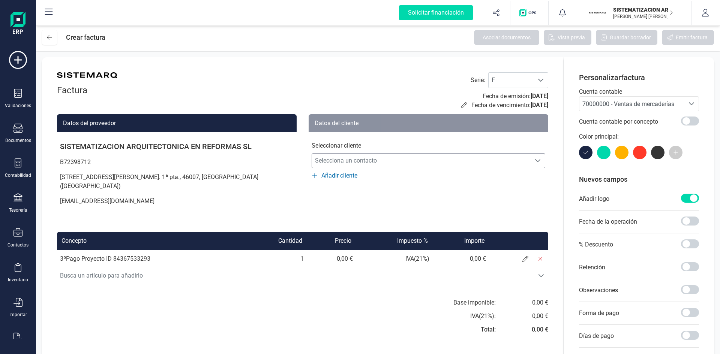
click at [361, 160] on span "Selecciona un contacto" at bounding box center [421, 160] width 219 height 15
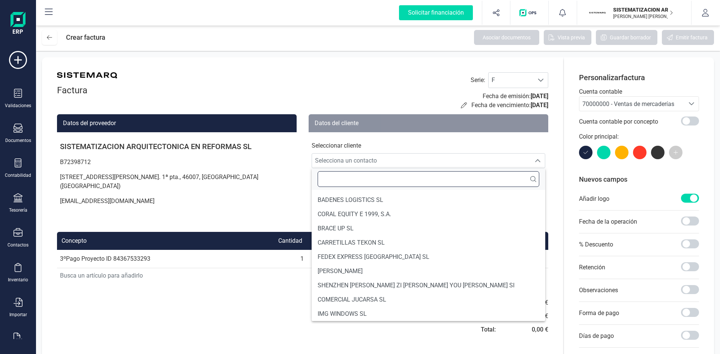
click at [352, 182] on input "text" at bounding box center [428, 179] width 222 height 16
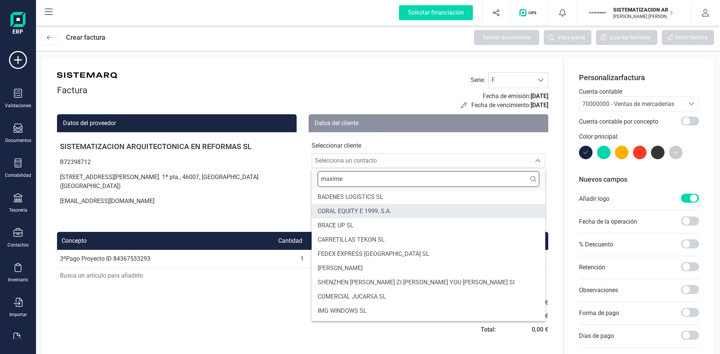
type input "maxime"
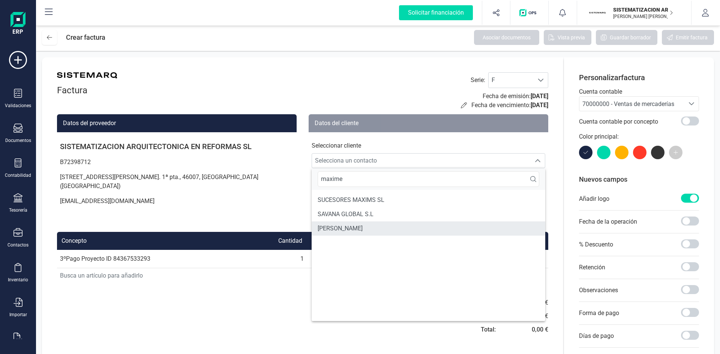
click at [364, 230] on li "[PERSON_NAME]" at bounding box center [428, 229] width 234 height 14
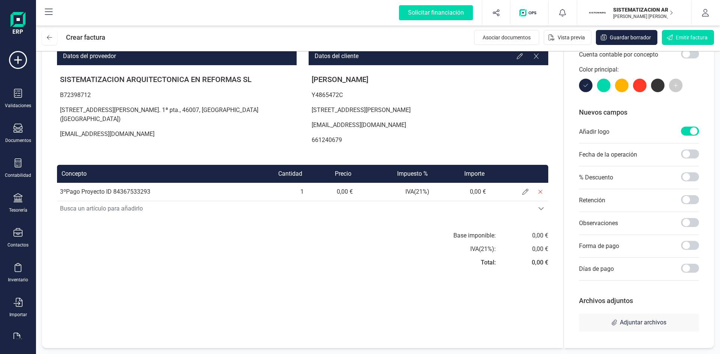
scroll to position [67, 0]
click at [525, 188] on span at bounding box center [525, 192] width 15 height 15
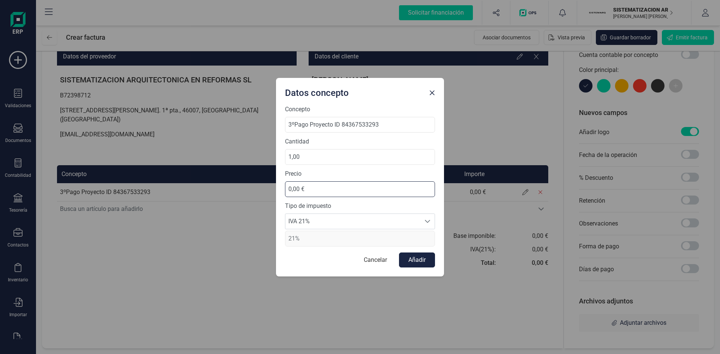
click at [330, 190] on input "0,00 €" at bounding box center [360, 189] width 150 height 16
type input "13.143,57 €"
click at [395, 222] on span "IVA 21%" at bounding box center [352, 221] width 135 height 15
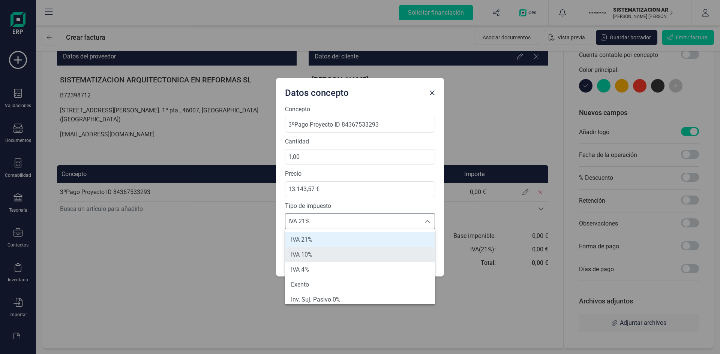
click at [340, 254] on li "IVA 10%" at bounding box center [360, 254] width 150 height 15
type input "10%"
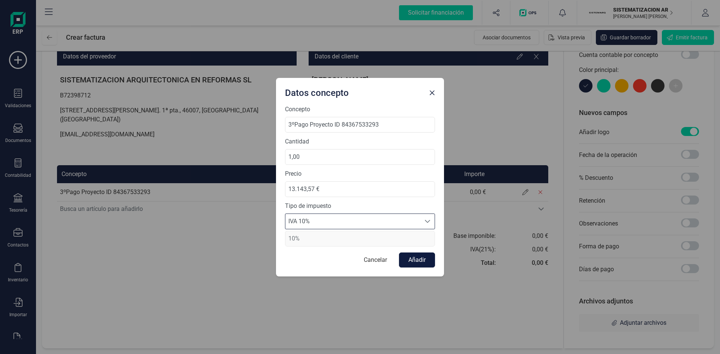
click at [412, 267] on button "Añadir" at bounding box center [417, 260] width 36 height 15
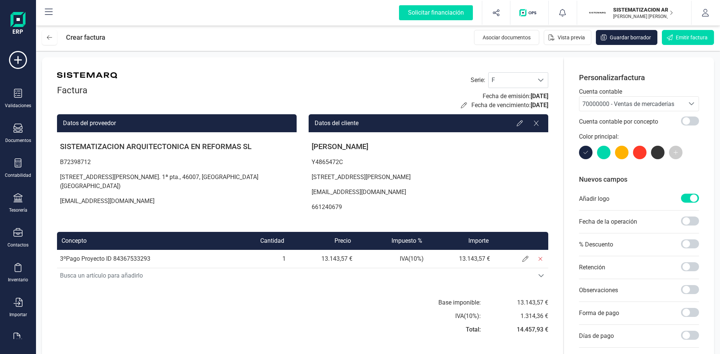
scroll to position [67, 0]
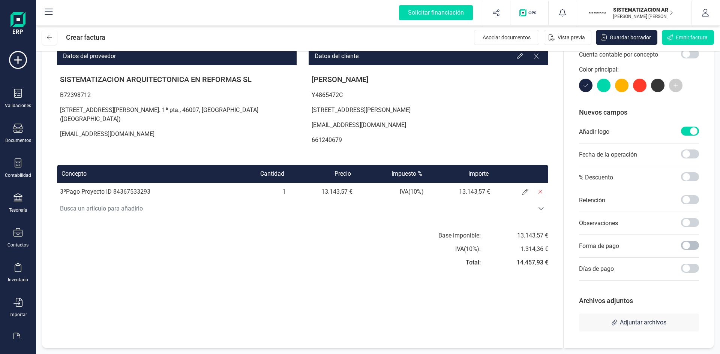
click at [689, 243] on span at bounding box center [690, 245] width 18 height 9
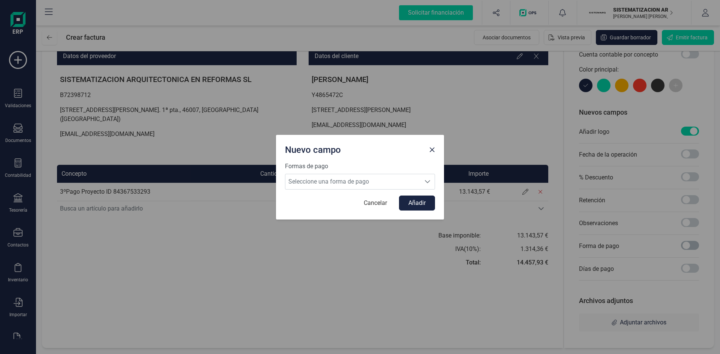
scroll to position [4, 3]
click at [423, 180] on div "Seleccione una forma de pago" at bounding box center [427, 181] width 14 height 15
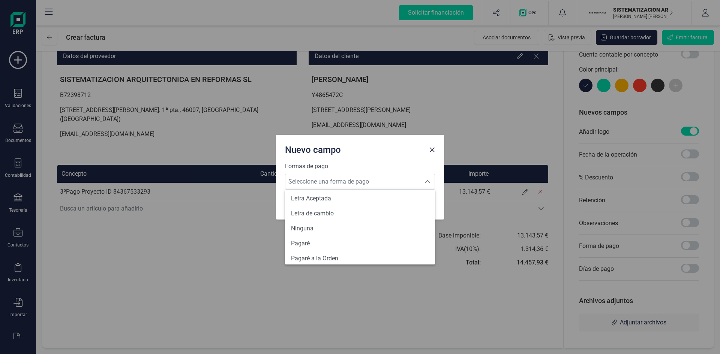
scroll to position [276, 0]
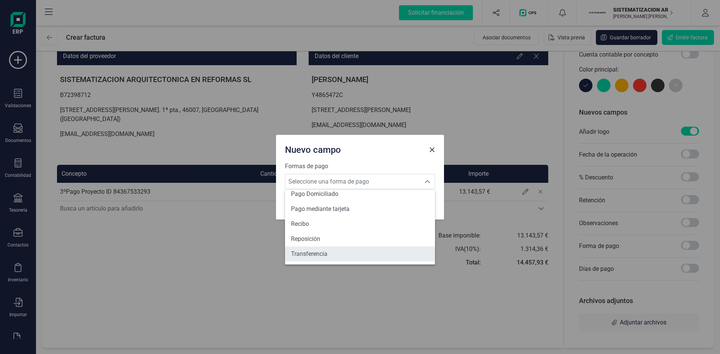
click at [341, 251] on li "Transferencia" at bounding box center [360, 254] width 150 height 15
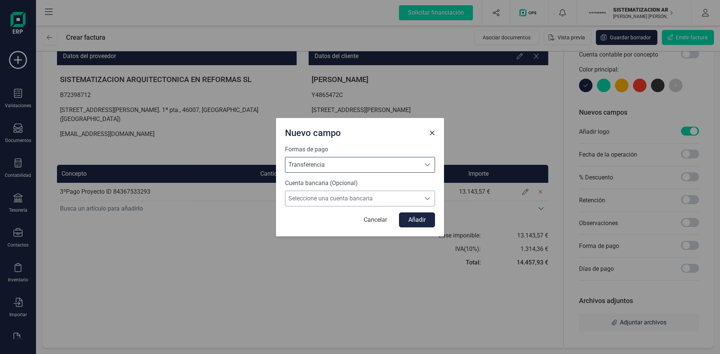
click at [394, 199] on span "Seleccione una cuenta bancaria" at bounding box center [352, 198] width 135 height 15
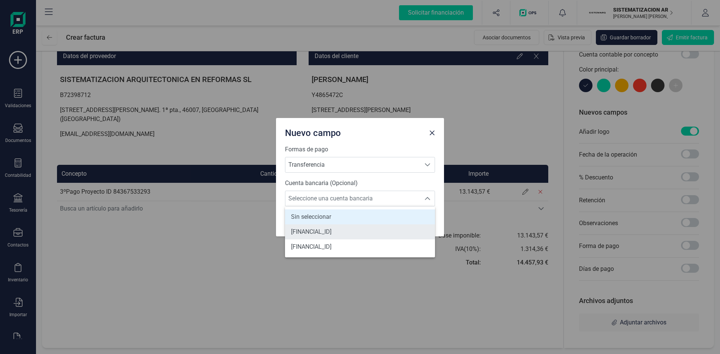
click at [331, 236] on span "[FINANCIAL_ID]" at bounding box center [311, 232] width 40 height 9
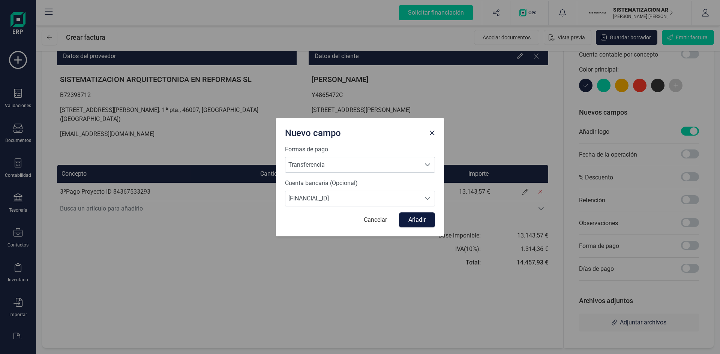
click at [419, 226] on button "Añadir" at bounding box center [417, 220] width 36 height 15
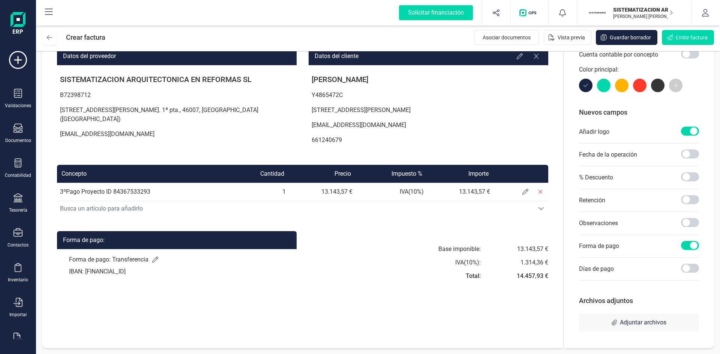
scroll to position [0, 0]
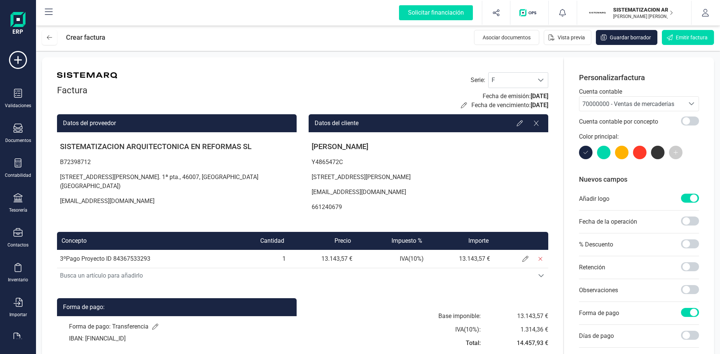
click at [673, 88] on p "Cuenta contable" at bounding box center [639, 91] width 120 height 9
click at [686, 86] on div "Personalizar factura Cuenta contable 70000000 - Ventas de mercaderías 70000000 …" at bounding box center [639, 236] width 120 height 328
click at [691, 85] on div "Personalizar factura Cuenta contable 70000000 - Ventas de mercaderías 70000000 …" at bounding box center [639, 236] width 120 height 328
click at [688, 84] on div "Personalizar factura Cuenta contable 70000000 - Ventas de mercaderías 70000000 …" at bounding box center [639, 236] width 120 height 328
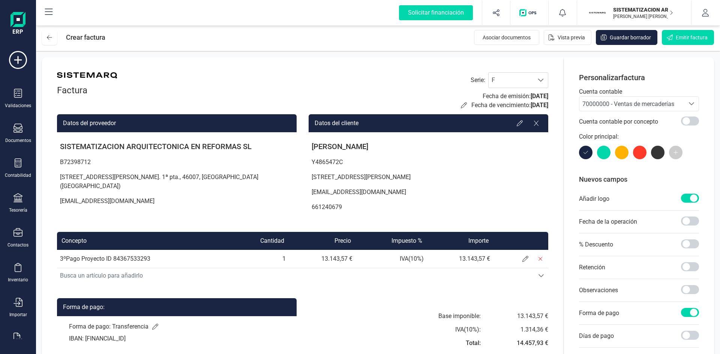
click at [672, 84] on div "Personalizar factura Cuenta contable 70000000 - Ventas de mercaderías 70000000 …" at bounding box center [639, 236] width 120 height 328
click at [689, 102] on icon "Seleccione una cuenta" at bounding box center [691, 104] width 6 height 6
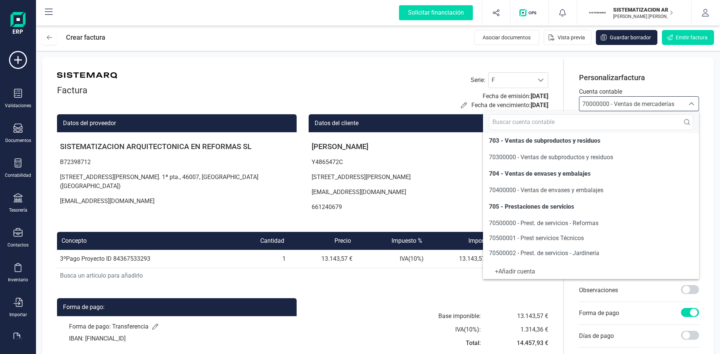
scroll to position [123, 0]
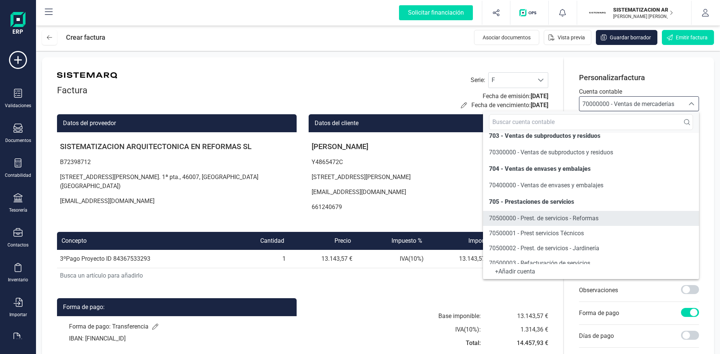
click at [571, 223] on li "70500000 - Prest. de servicios - Reformas" at bounding box center [591, 218] width 216 height 15
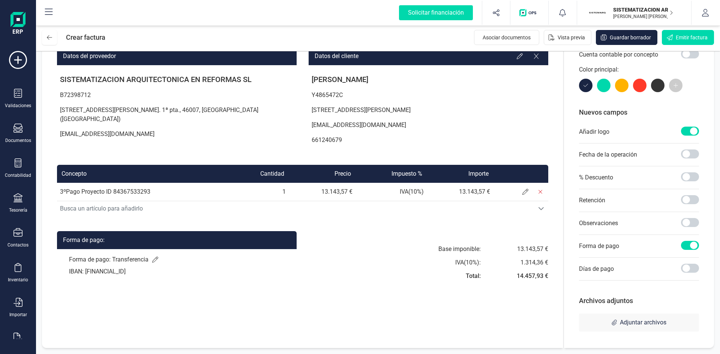
scroll to position [0, 0]
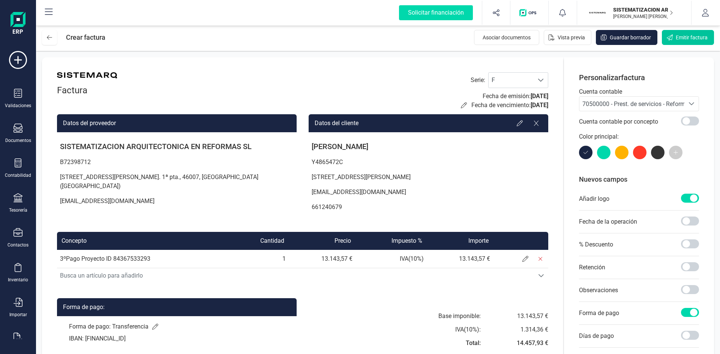
click at [686, 36] on span "Emitir factura" at bounding box center [691, 37] width 32 height 7
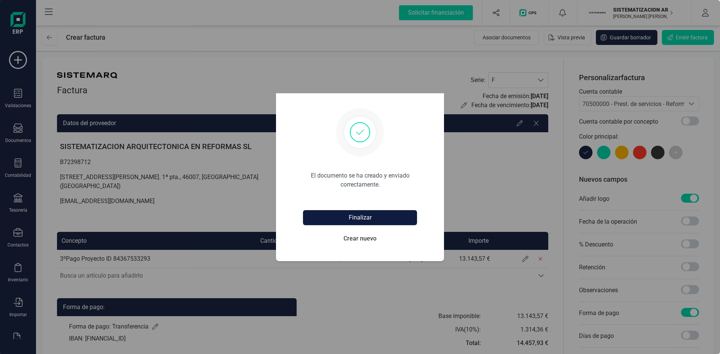
click at [383, 217] on button "Finalizar" at bounding box center [360, 217] width 114 height 15
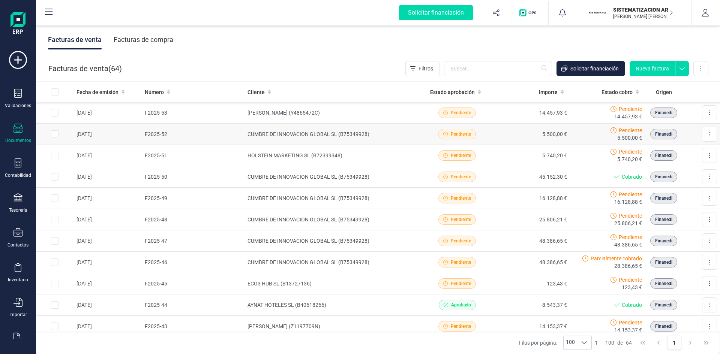
click at [348, 114] on td "[PERSON_NAME] (Y4865472C)" at bounding box center [331, 112] width 175 height 21
click at [483, 110] on div "Pendiente" at bounding box center [456, 113] width 69 height 10
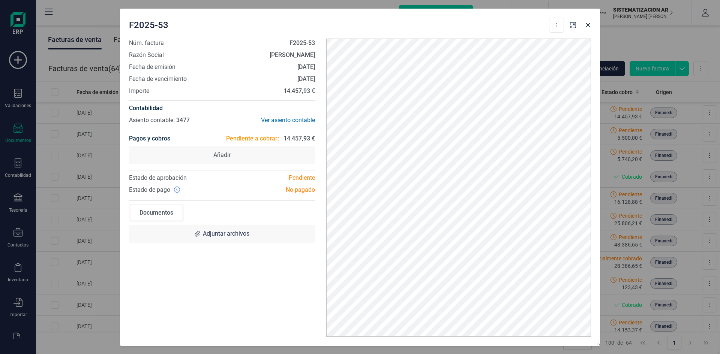
click at [254, 164] on div "Núm. factura F2025-53 Razón Social MAXIME HIVON Fecha de emisión 08/09/2025 Fec…" at bounding box center [221, 188] width 197 height 298
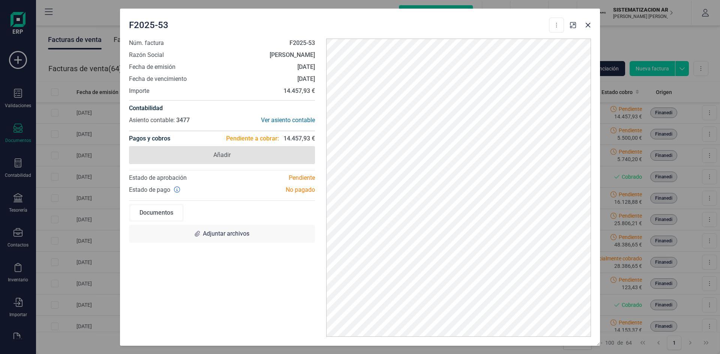
click at [249, 156] on span "Añadir" at bounding box center [222, 155] width 186 height 18
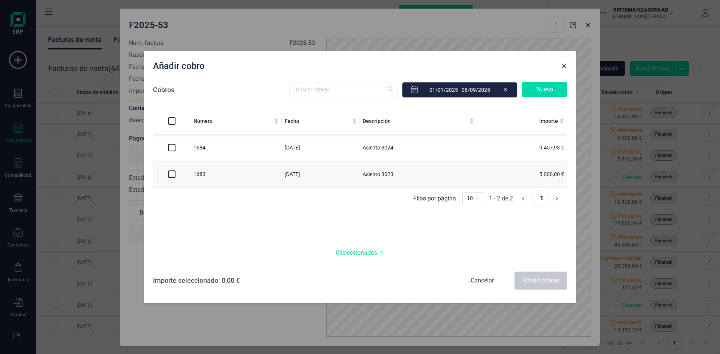
click at [171, 150] on input "checkbox" at bounding box center [171, 147] width 7 height 7
checkbox input "true"
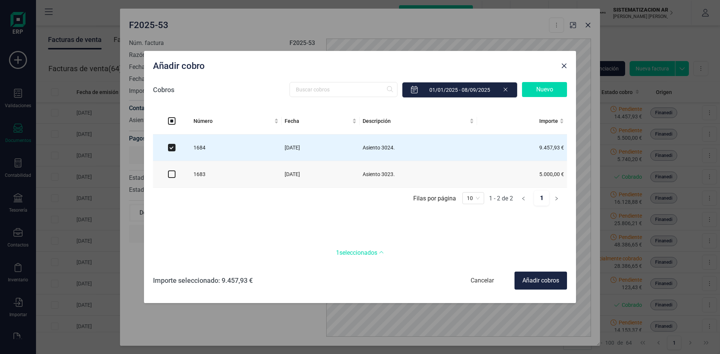
click at [168, 178] on td at bounding box center [171, 174] width 37 height 27
click at [172, 175] on input "checkbox" at bounding box center [171, 174] width 7 height 7
checkbox input "true"
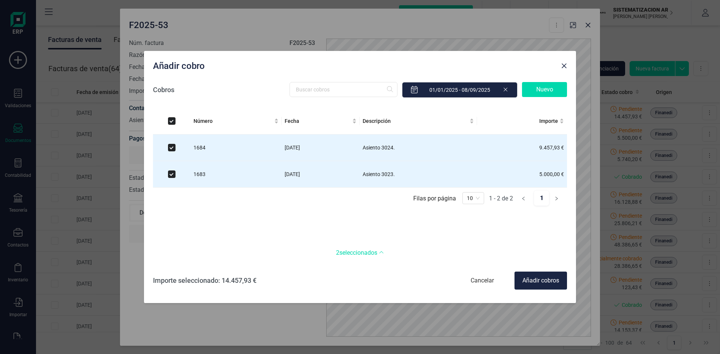
click at [537, 289] on div "Añadir cobros" at bounding box center [540, 281] width 52 height 18
click at [537, 283] on div "Añadir cobros" at bounding box center [540, 281] width 52 height 18
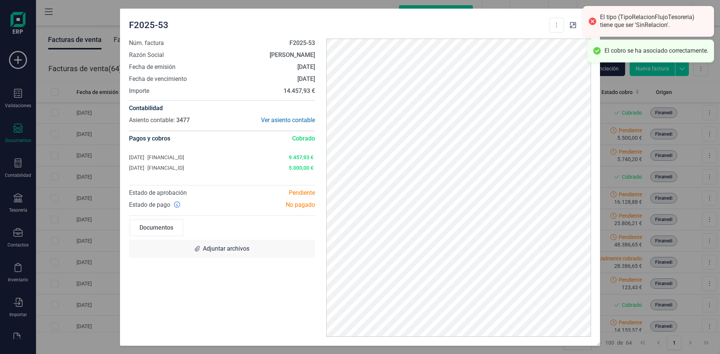
click at [704, 87] on div "F2025-53 Descargar documento Crear factura rectificativa Núm. factura F2025-53 …" at bounding box center [360, 177] width 720 height 354
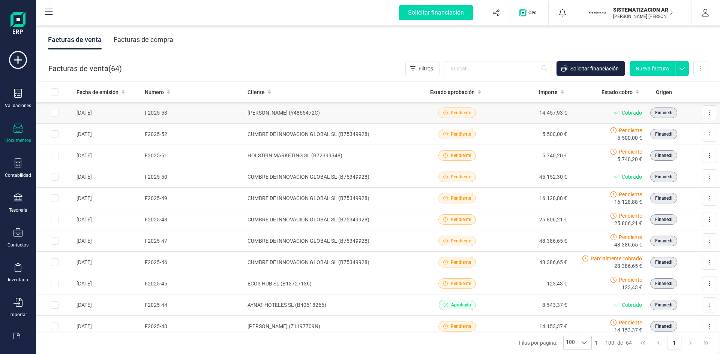
click at [511, 112] on td "14.457,93 €" at bounding box center [531, 112] width 75 height 21
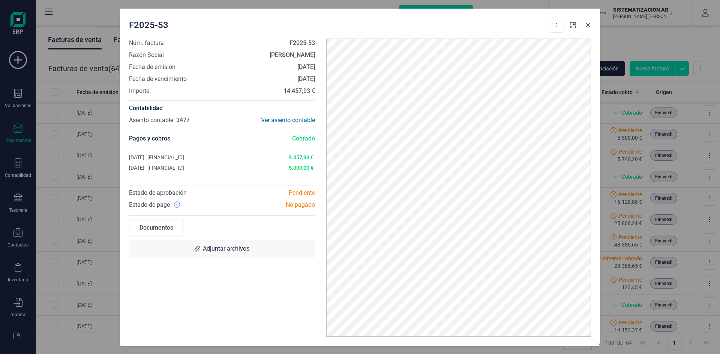
click at [588, 28] on icon "button" at bounding box center [588, 25] width 6 height 6
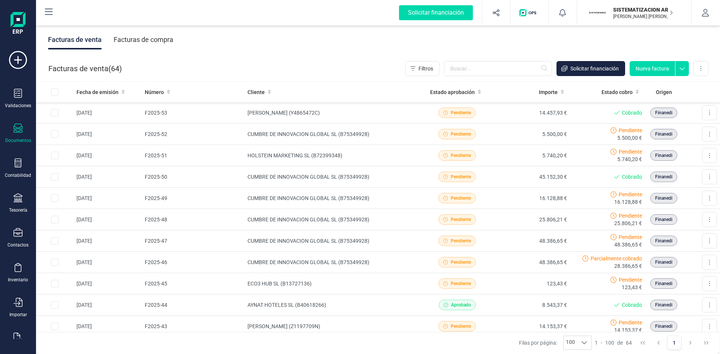
click at [586, 28] on div "Facturas de venta Facturas de compra" at bounding box center [378, 39] width 684 height 31
click at [647, 72] on button "Nueva factura" at bounding box center [651, 68] width 45 height 15
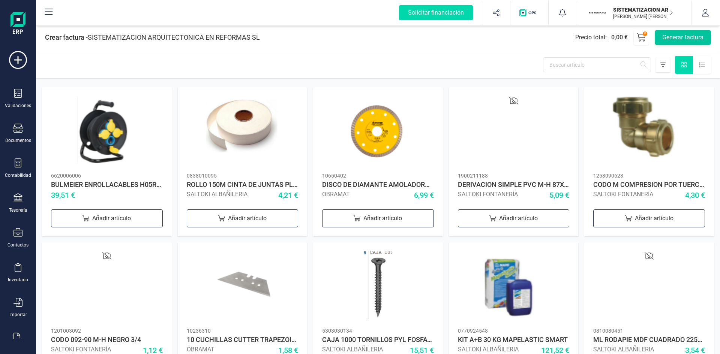
click at [687, 42] on button "Generar factura" at bounding box center [682, 37] width 56 height 15
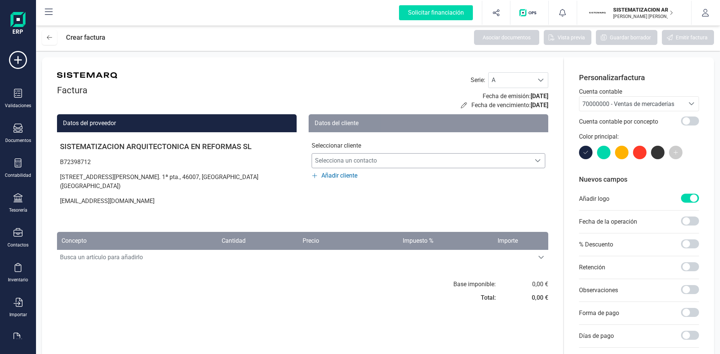
click at [352, 157] on span "Selecciona un contacto" at bounding box center [421, 160] width 219 height 15
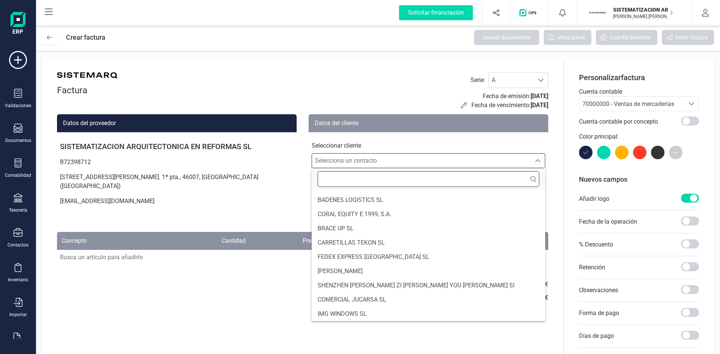
click at [359, 182] on input "text" at bounding box center [428, 179] width 222 height 16
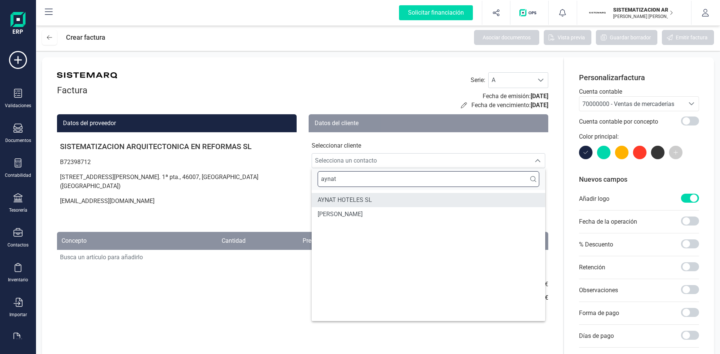
type input "aynat"
click at [361, 203] on span "AYNAT HOTELES SL" at bounding box center [344, 200] width 54 height 9
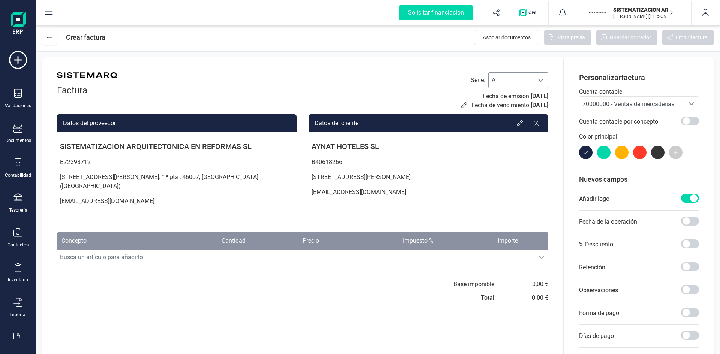
click at [541, 79] on span at bounding box center [541, 80] width 6 height 6
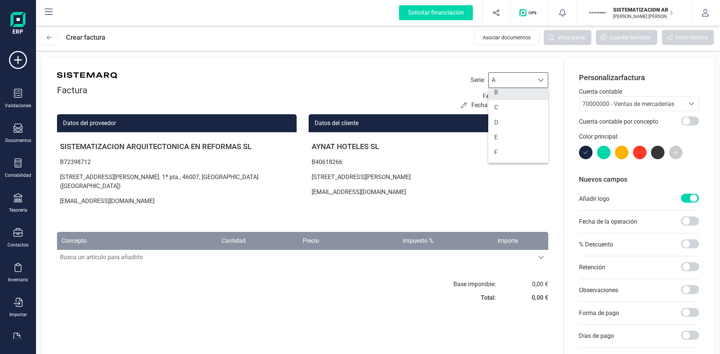
scroll to position [24, 0]
click at [502, 147] on li "F" at bounding box center [518, 149] width 60 height 15
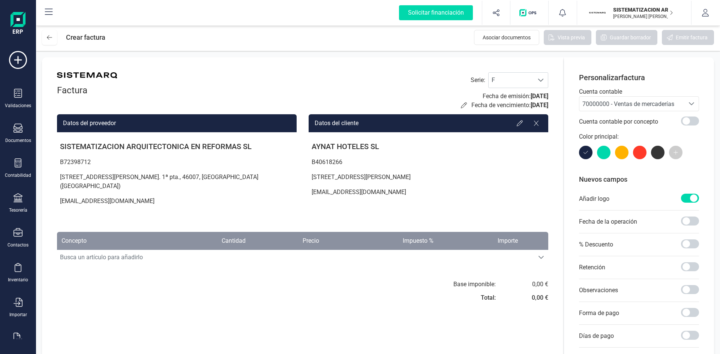
click at [624, 109] on span "70000000 - Ventas de mercaderías" at bounding box center [631, 104] width 105 height 14
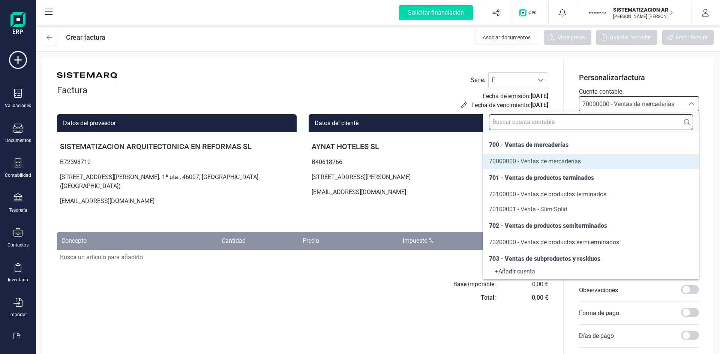
click at [566, 127] on input "text" at bounding box center [591, 122] width 204 height 16
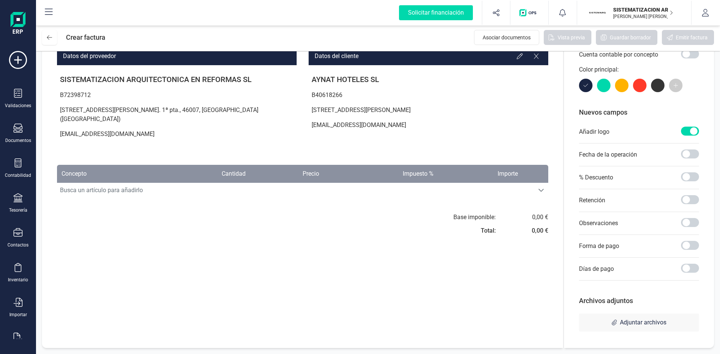
scroll to position [0, 0]
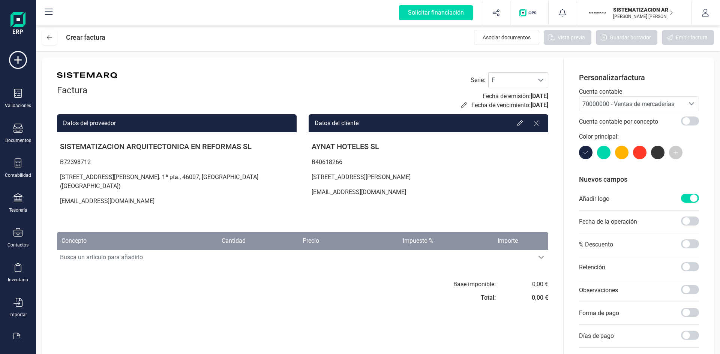
click at [611, 109] on span "70000000 - Ventas de mercaderías" at bounding box center [631, 104] width 105 height 14
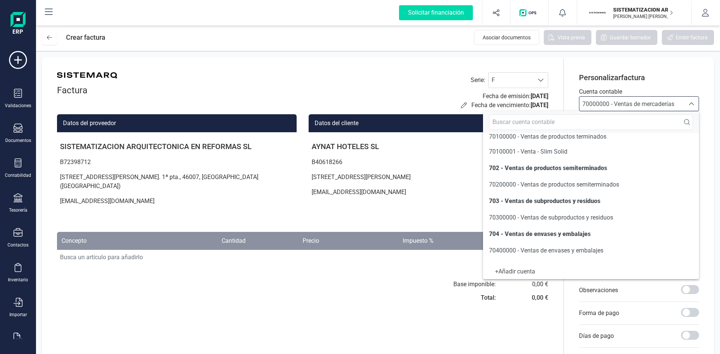
scroll to position [104, 0]
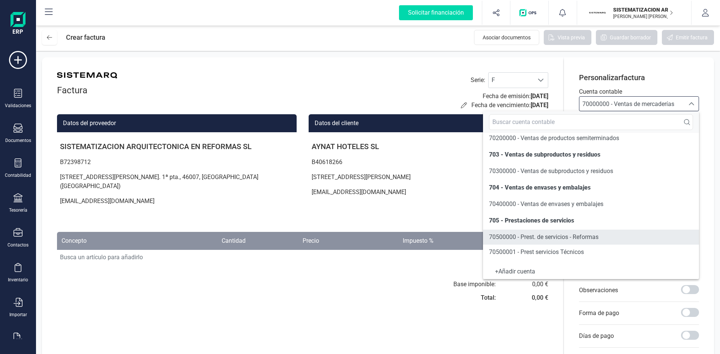
click at [537, 238] on span "70500000 - Prest. de servicios - Reformas" at bounding box center [543, 237] width 109 height 7
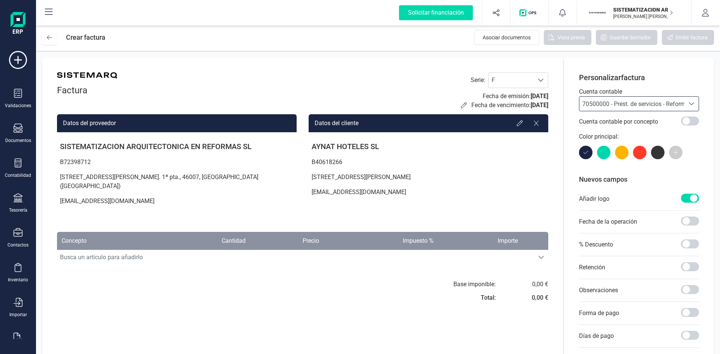
scroll to position [36, 0]
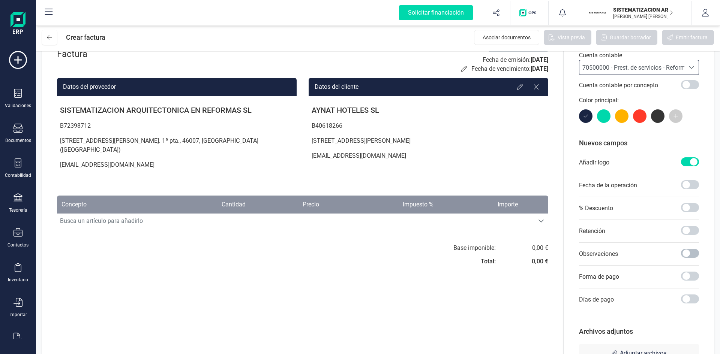
click at [687, 259] on div at bounding box center [690, 254] width 18 height 10
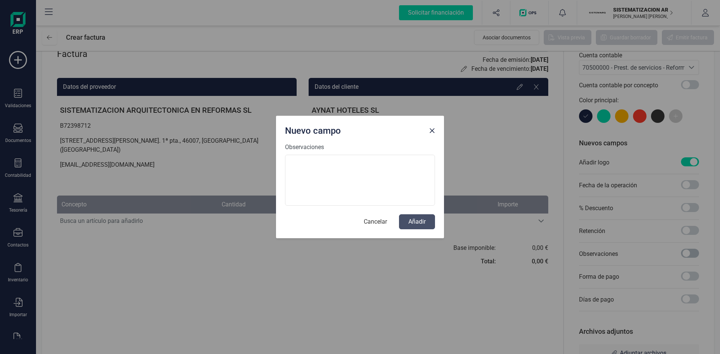
scroll to position [4, 3]
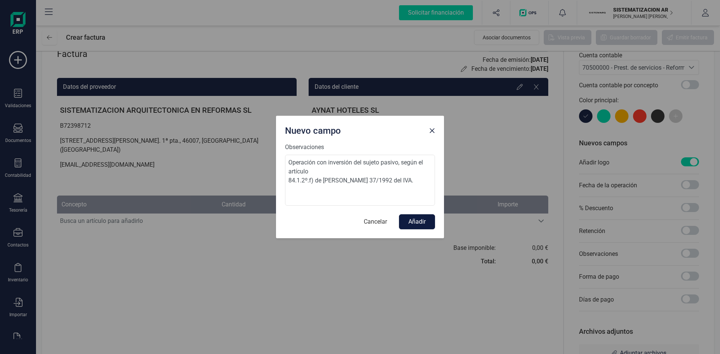
type textarea "Operación con inversión del sujeto pasivo, según el artículo 84.1.2º.f) de la L…"
click at [420, 225] on button "Añadir" at bounding box center [417, 221] width 36 height 15
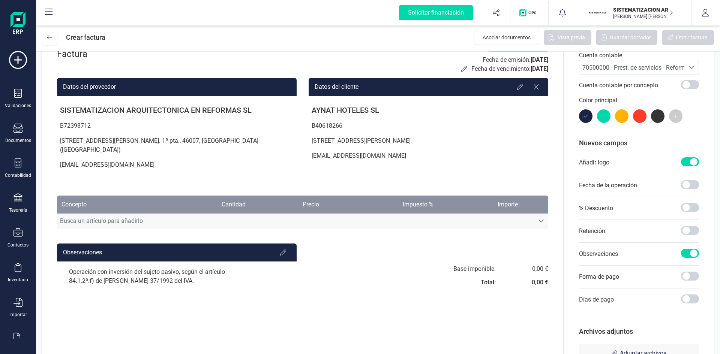
click at [234, 214] on span "Busca un artículo para añadirlo" at bounding box center [295, 221] width 477 height 15
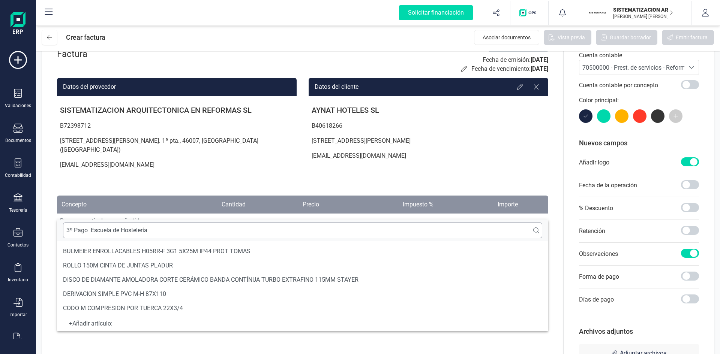
scroll to position [3, 0]
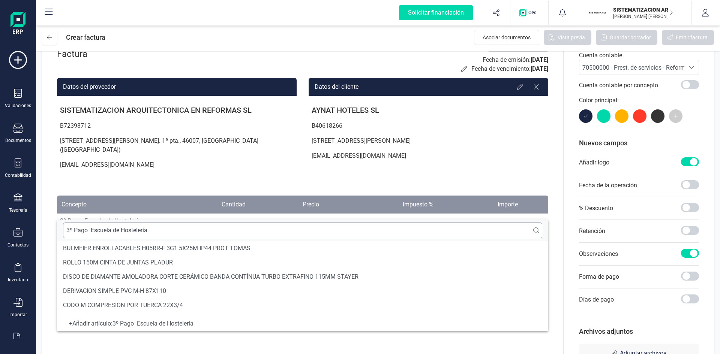
click at [72, 229] on input "3º Pago ­ Escuela de Hostelería" at bounding box center [302, 231] width 479 height 16
click at [82, 229] on input "Pago ­ Escuela de Hostelería" at bounding box center [302, 231] width 479 height 16
click at [158, 230] on input "Pagos ­ Escuela de Hostelería" at bounding box center [302, 231] width 479 height 16
type input "Pagos ­ Escuela de Hostelería"
click at [147, 325] on div "+ Añadir artículo : Pagos ­ Escuela de Hostelería" at bounding box center [302, 323] width 479 height 3
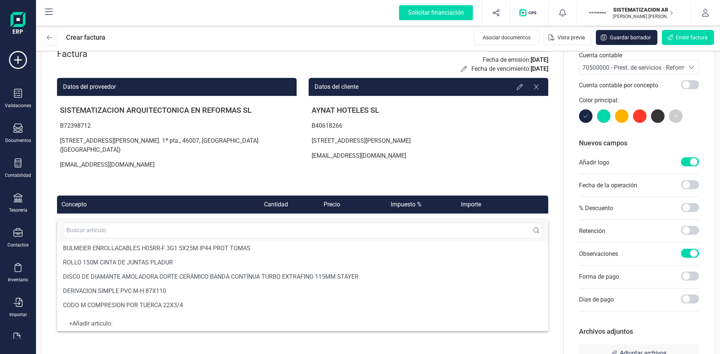
click at [439, 119] on p "B40618266" at bounding box center [428, 125] width 240 height 15
